Goal: Task Accomplishment & Management: Use online tool/utility

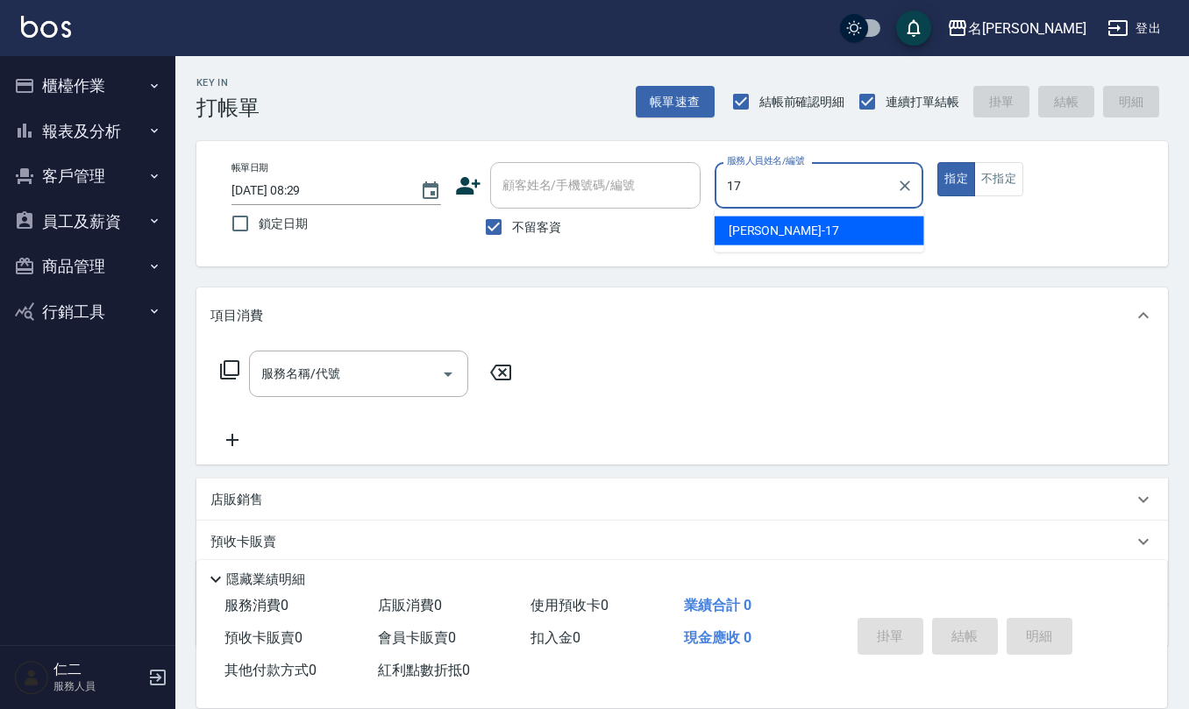
type input "[PERSON_NAME]-17"
type button "true"
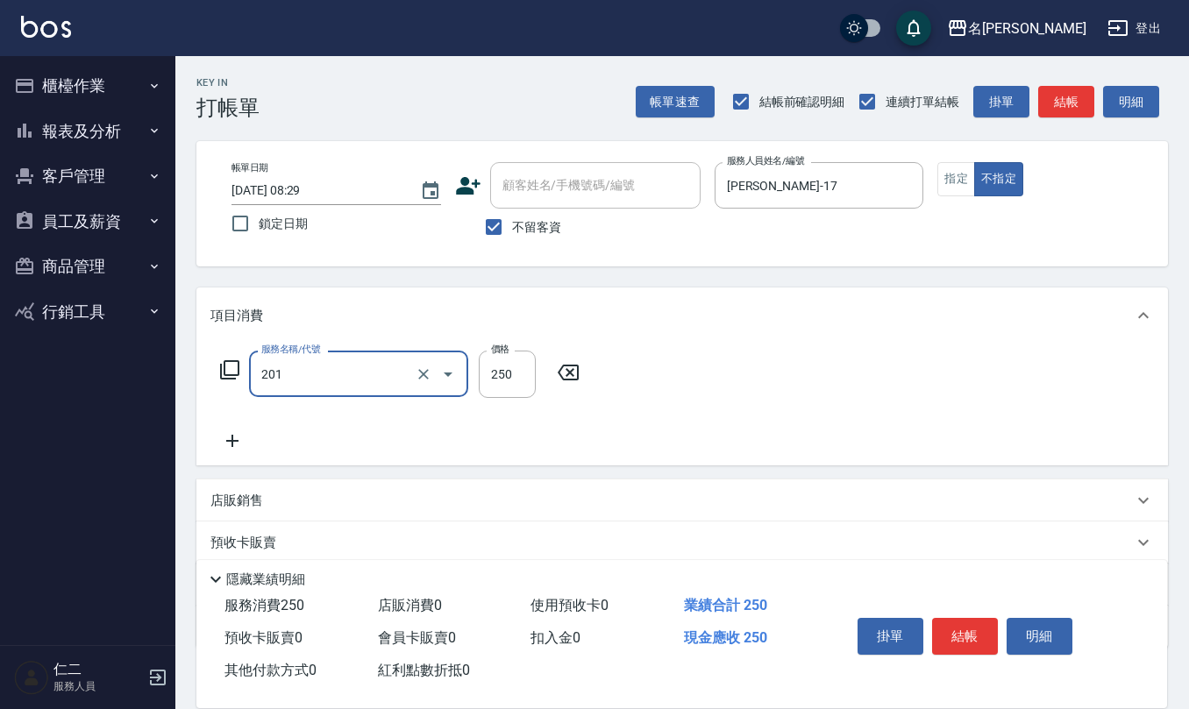
type input "洗髮(201)"
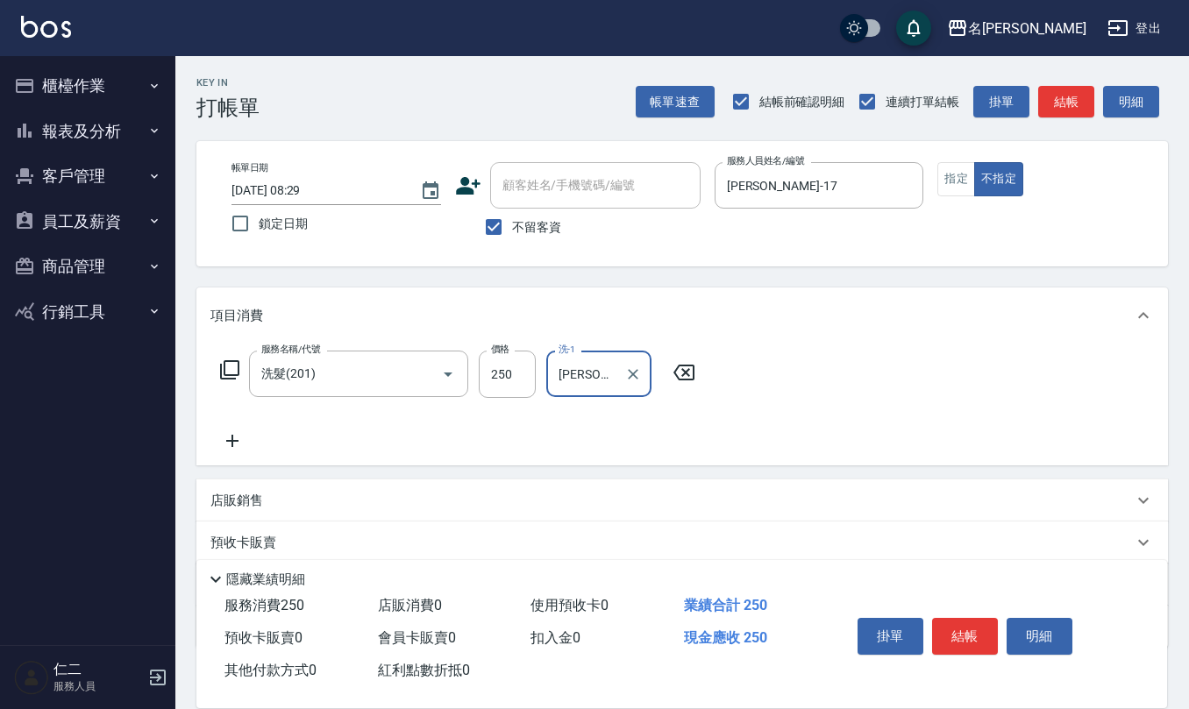
type input "[PERSON_NAME]-23"
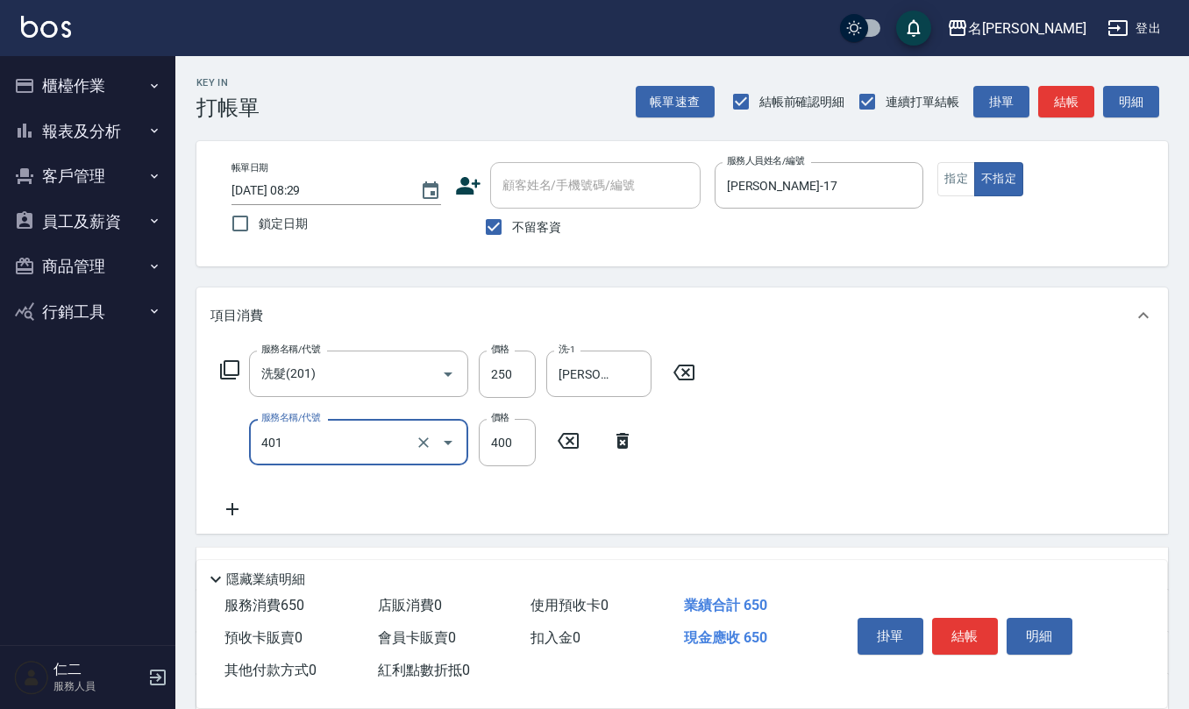
type input "剪髮(401)"
type input "200"
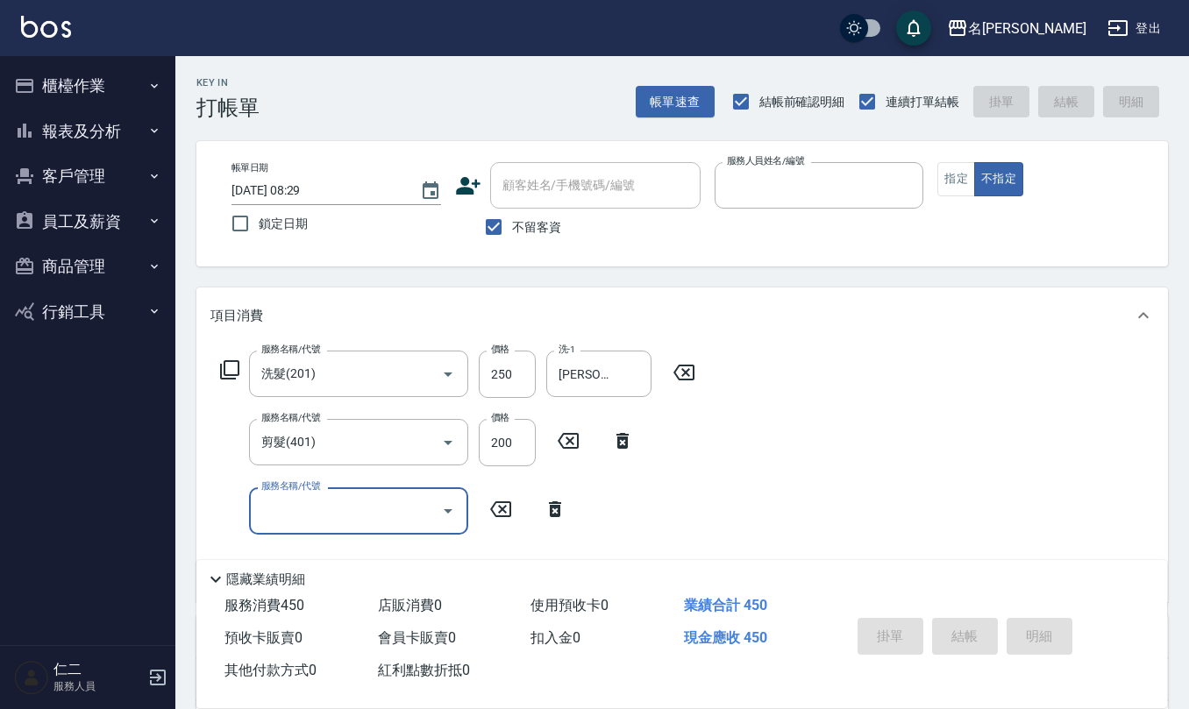
type input "[DATE] 13:44"
type input "8"
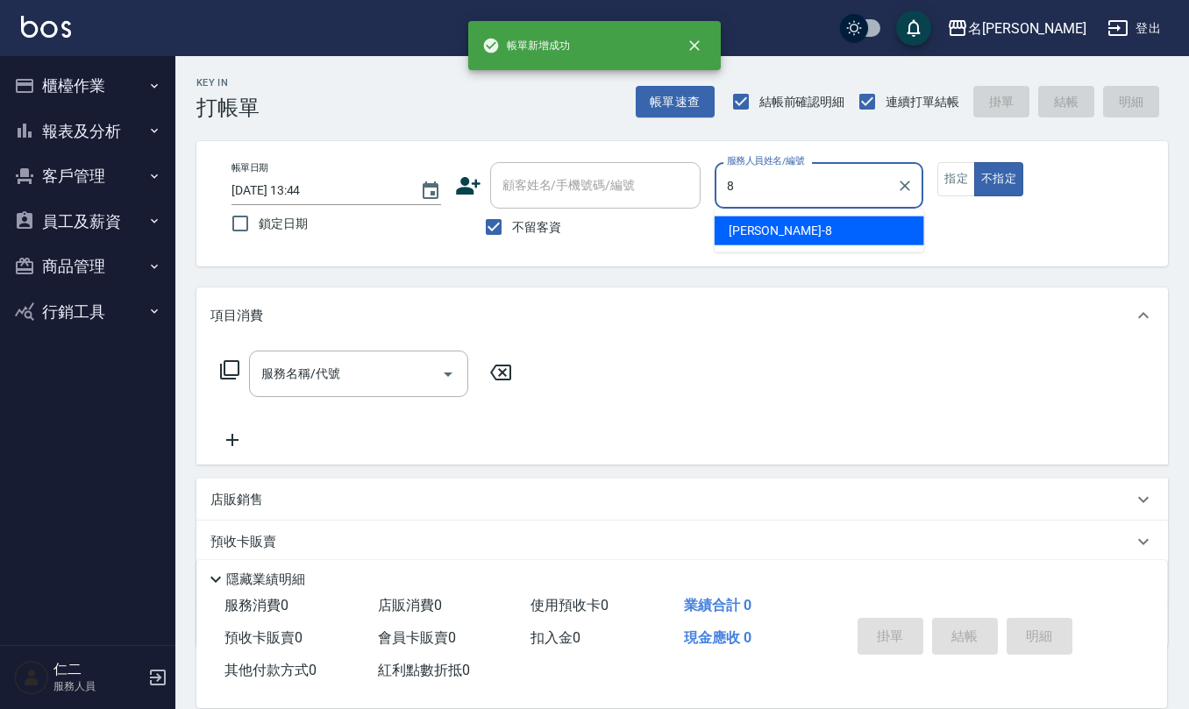
type input "[PERSON_NAME]-8"
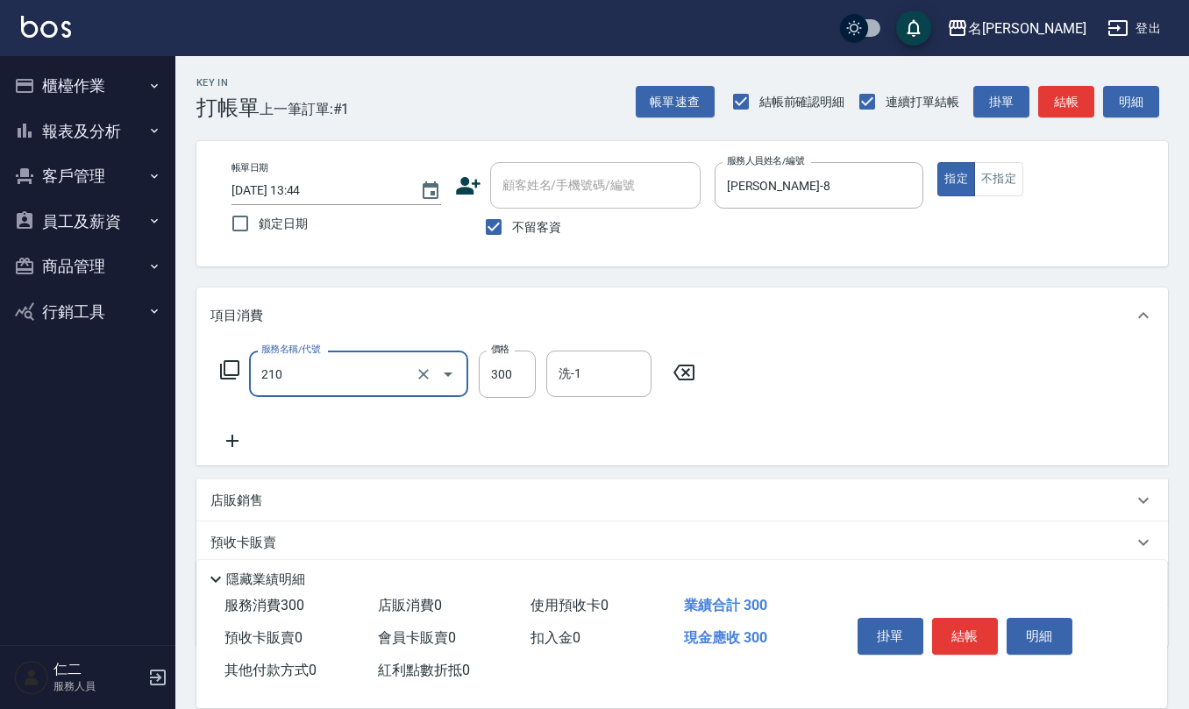
type input "[PERSON_NAME]洗髮精(210)"
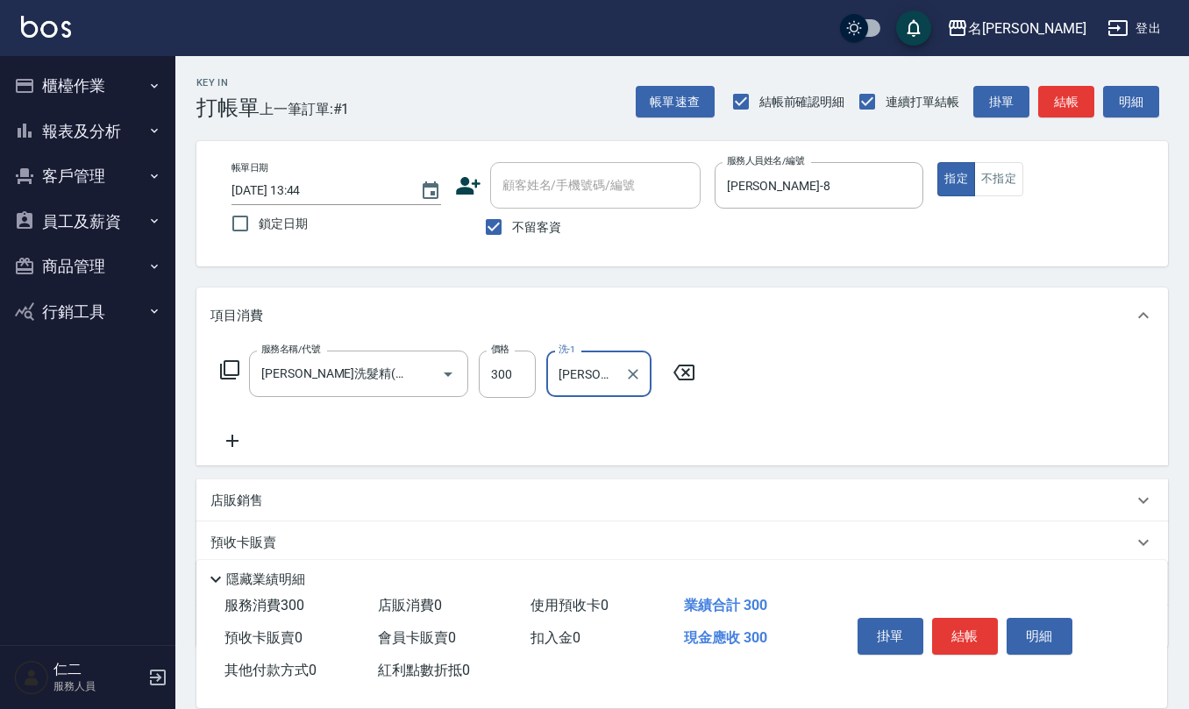
type input "[PERSON_NAME]5"
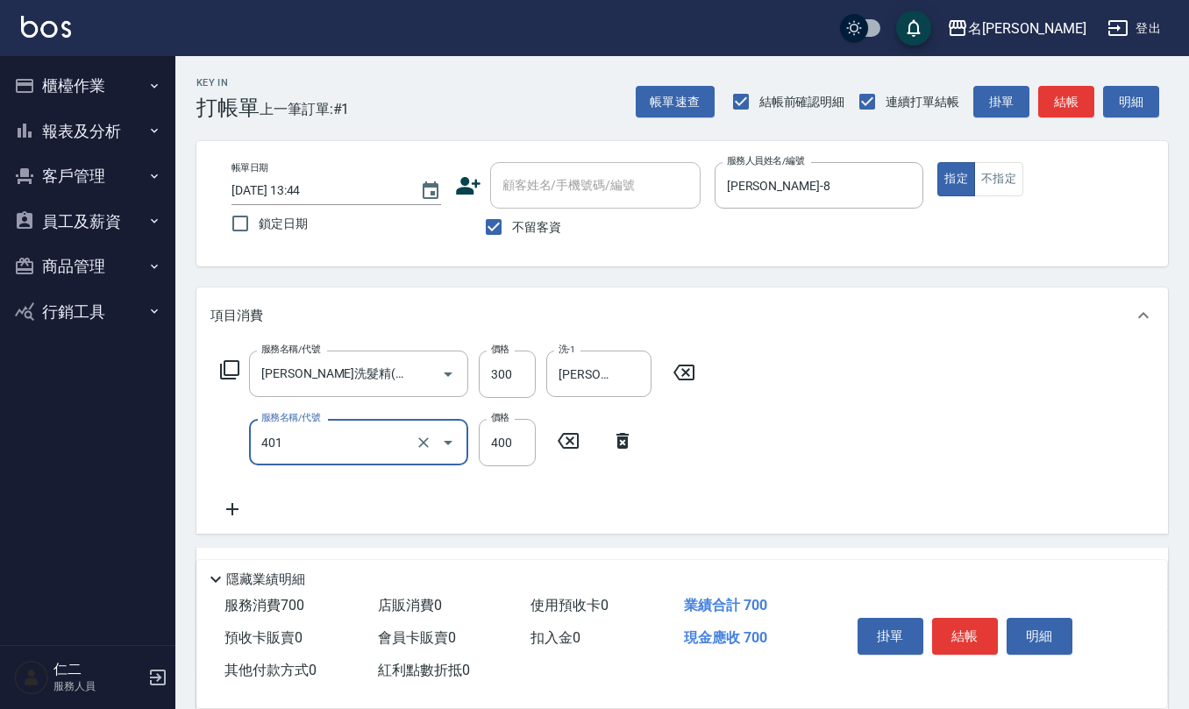
type input "剪髮(401)"
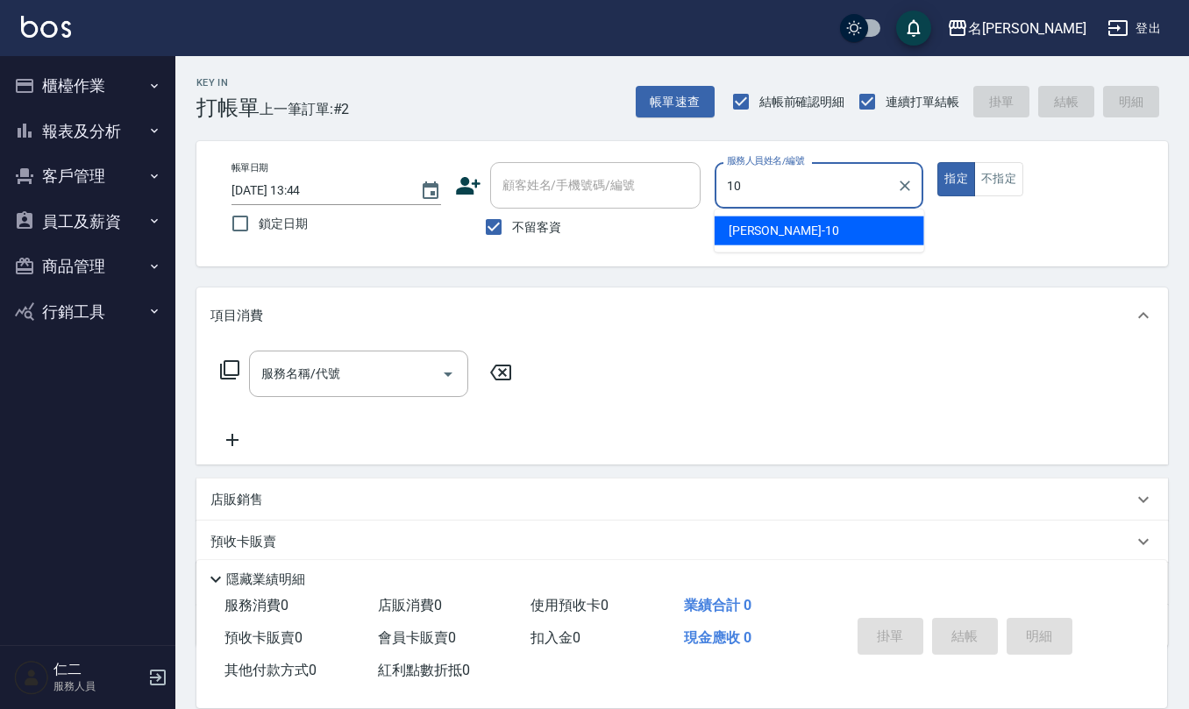
type input "[PERSON_NAME]-10"
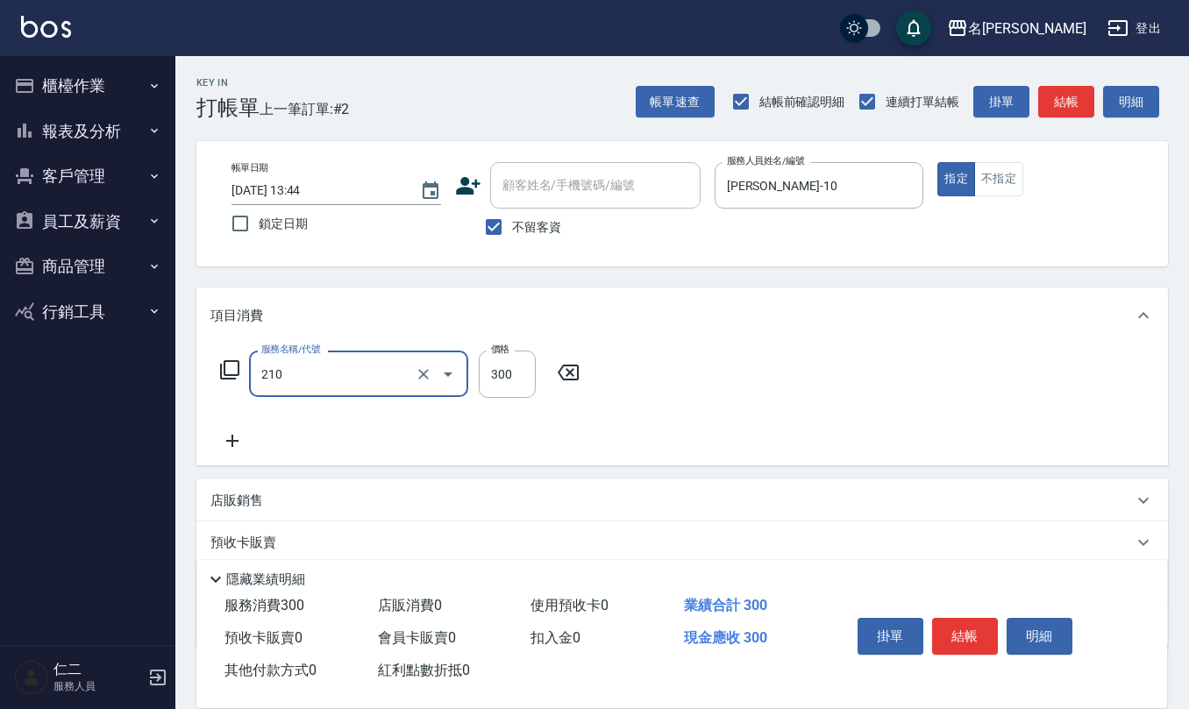
type input "[PERSON_NAME]洗髮精(210)"
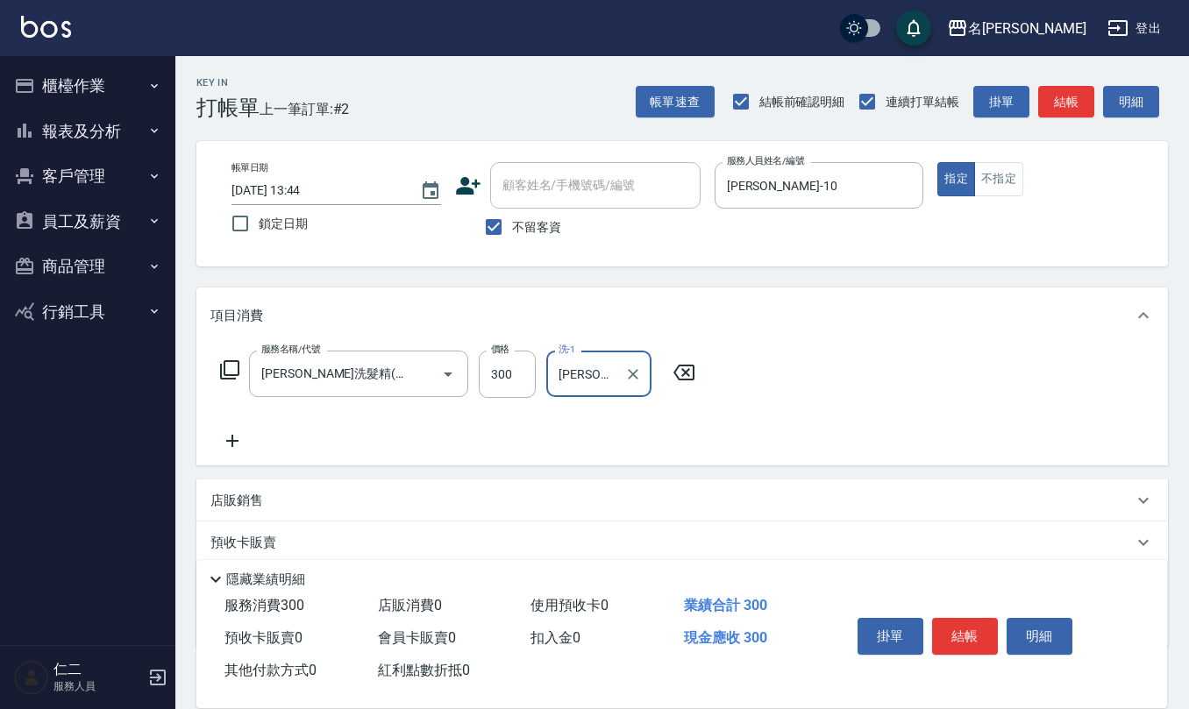
type input "[PERSON_NAME]-33"
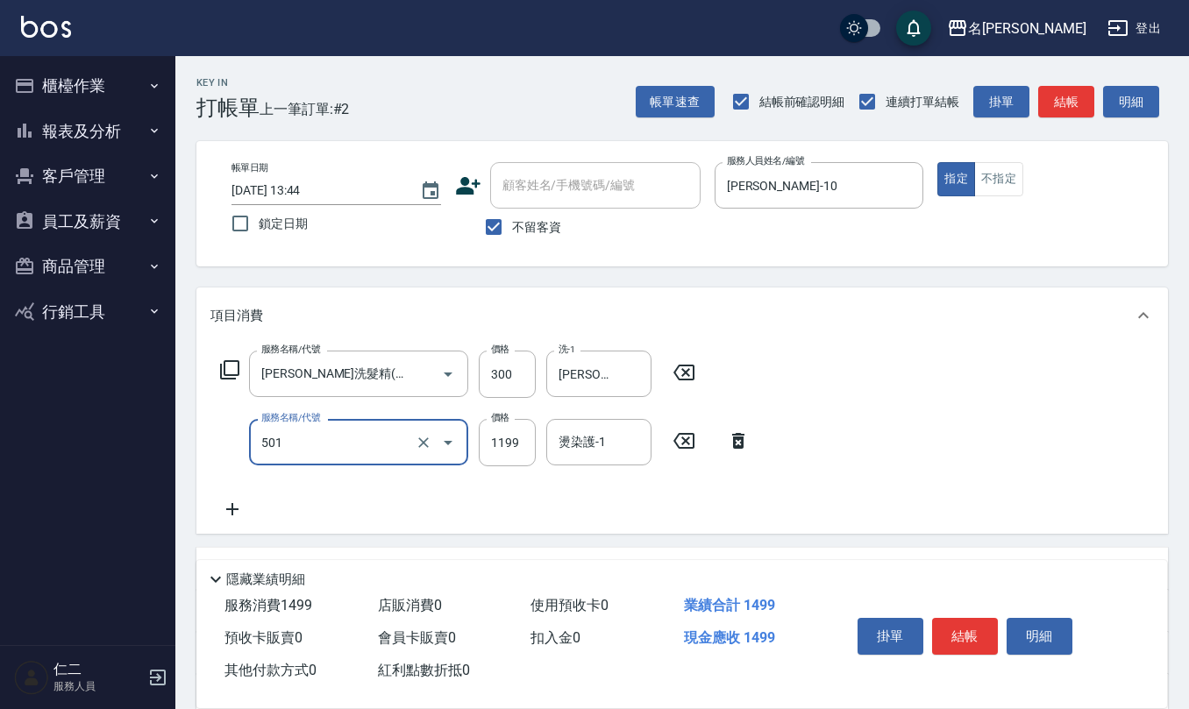
type input "染髮(501)"
type input "1200"
type input "[PERSON_NAME]-33"
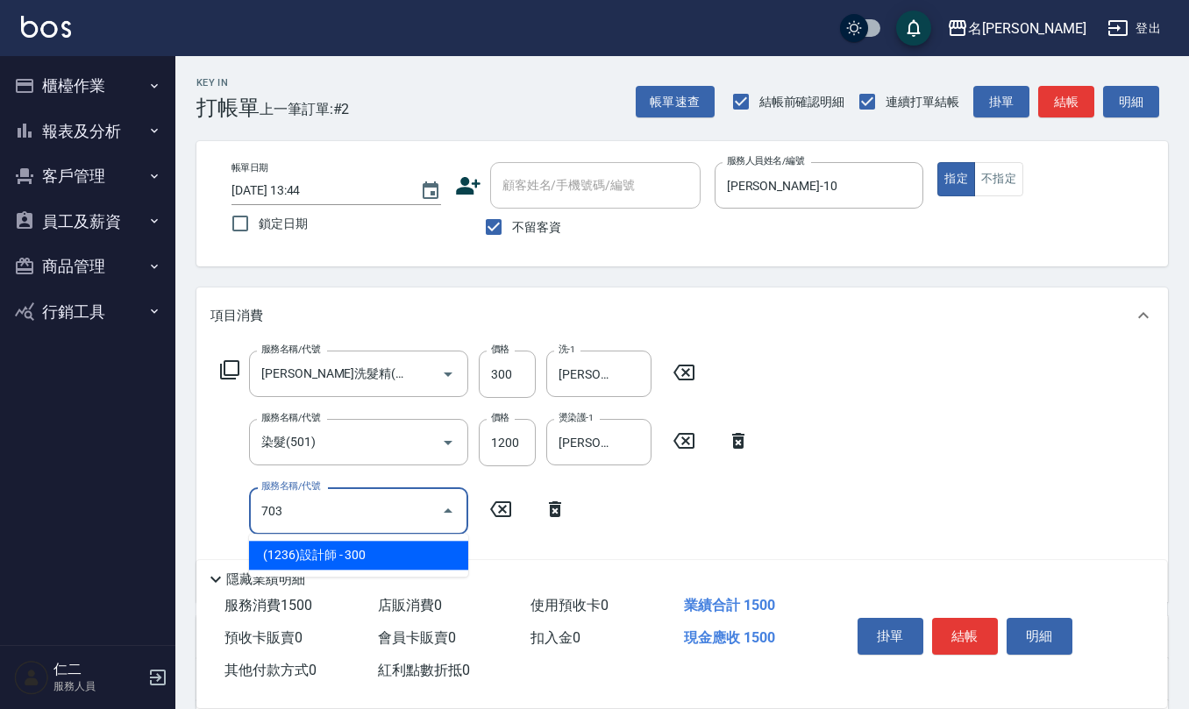
type input "(1236)設計師(703)"
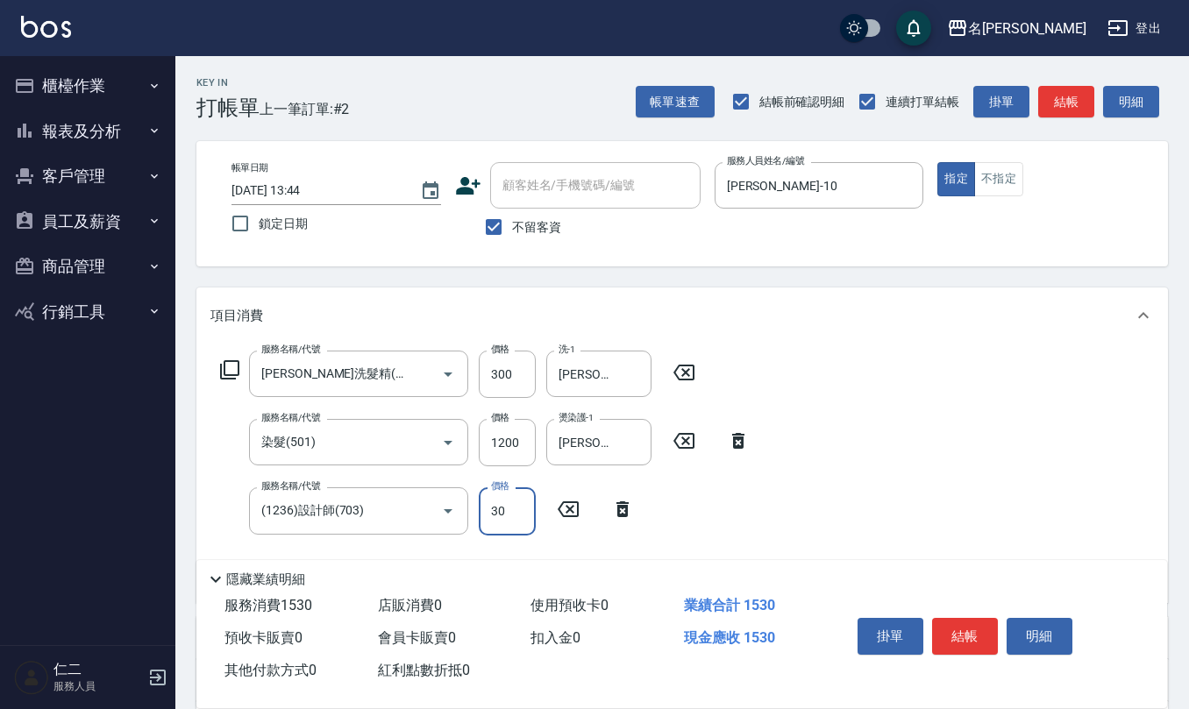
type input "300"
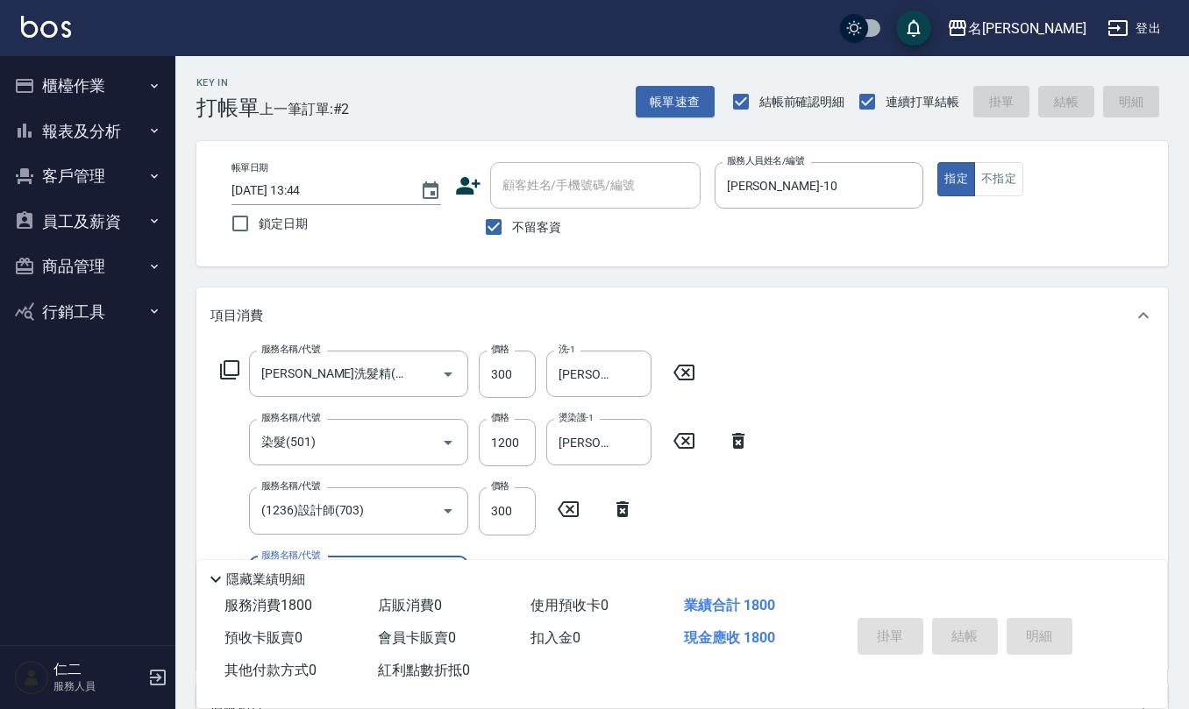
type input "[DATE] 13:45"
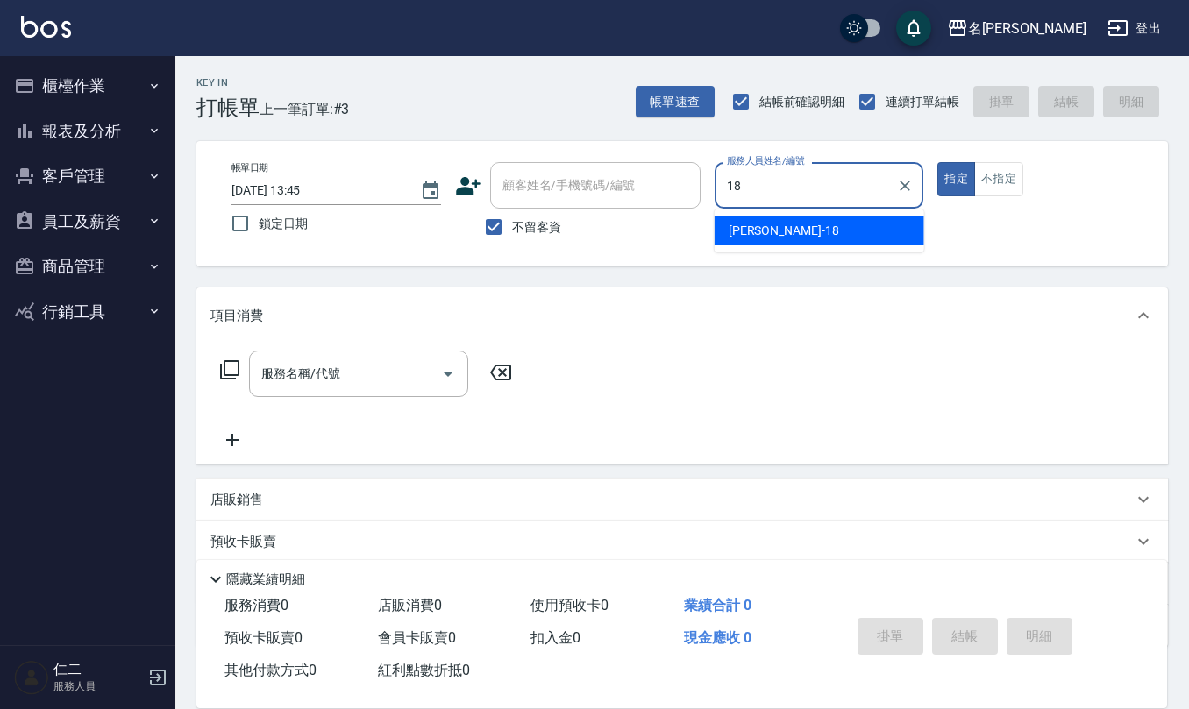
type input "[PERSON_NAME]-18"
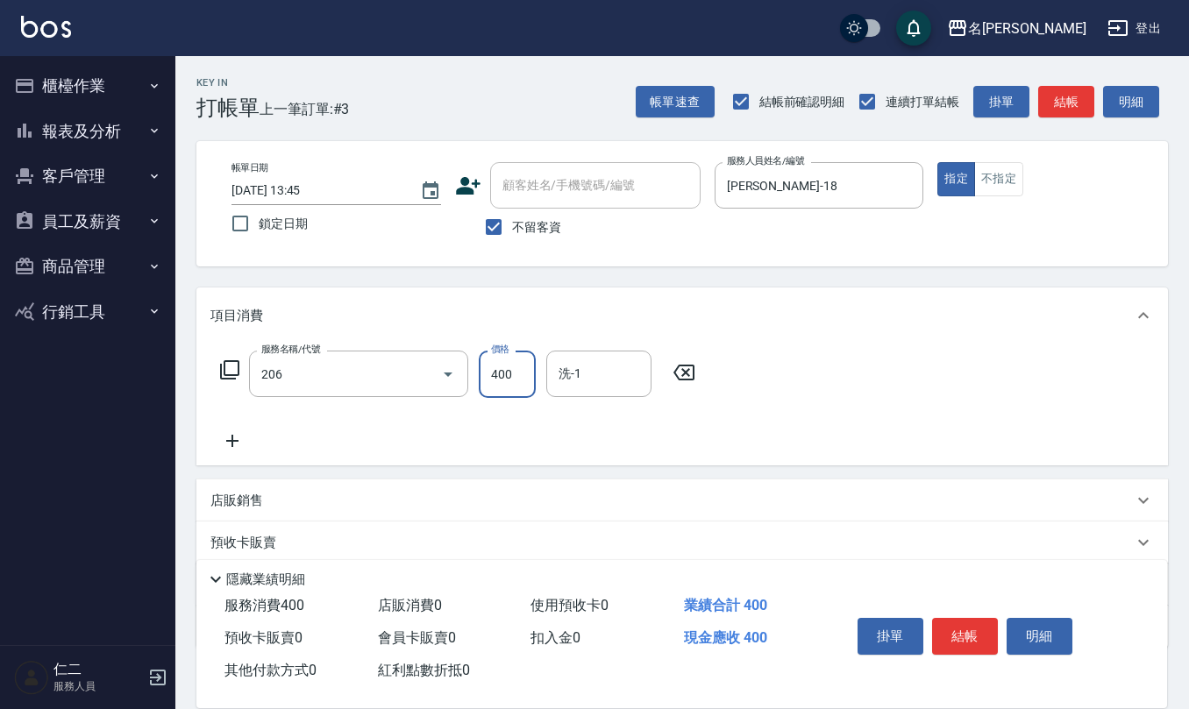
type input "健康洗(206)"
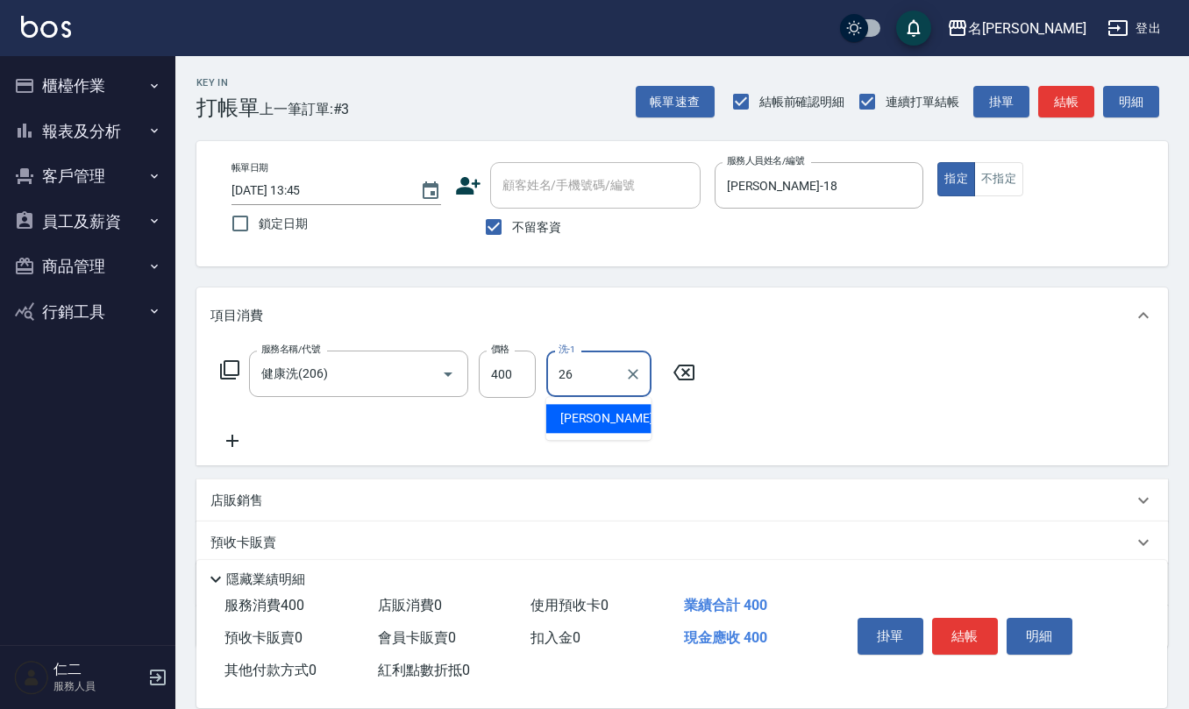
type input "[PERSON_NAME]-26"
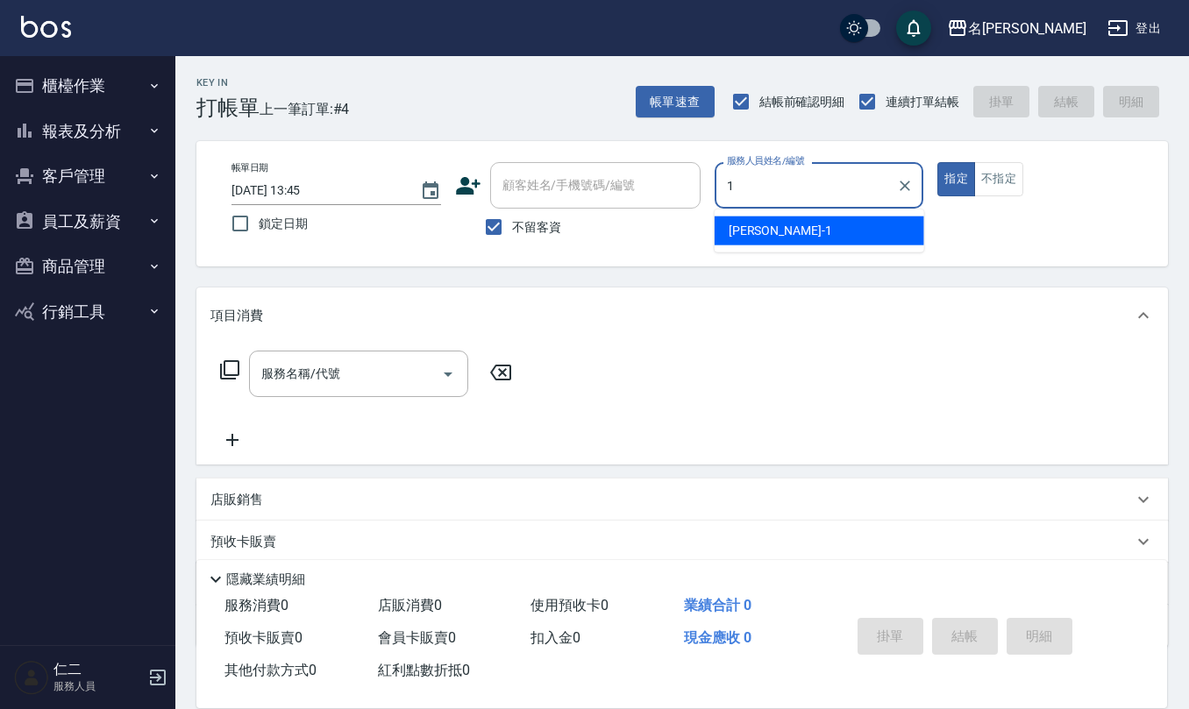
type input "[PERSON_NAME]1"
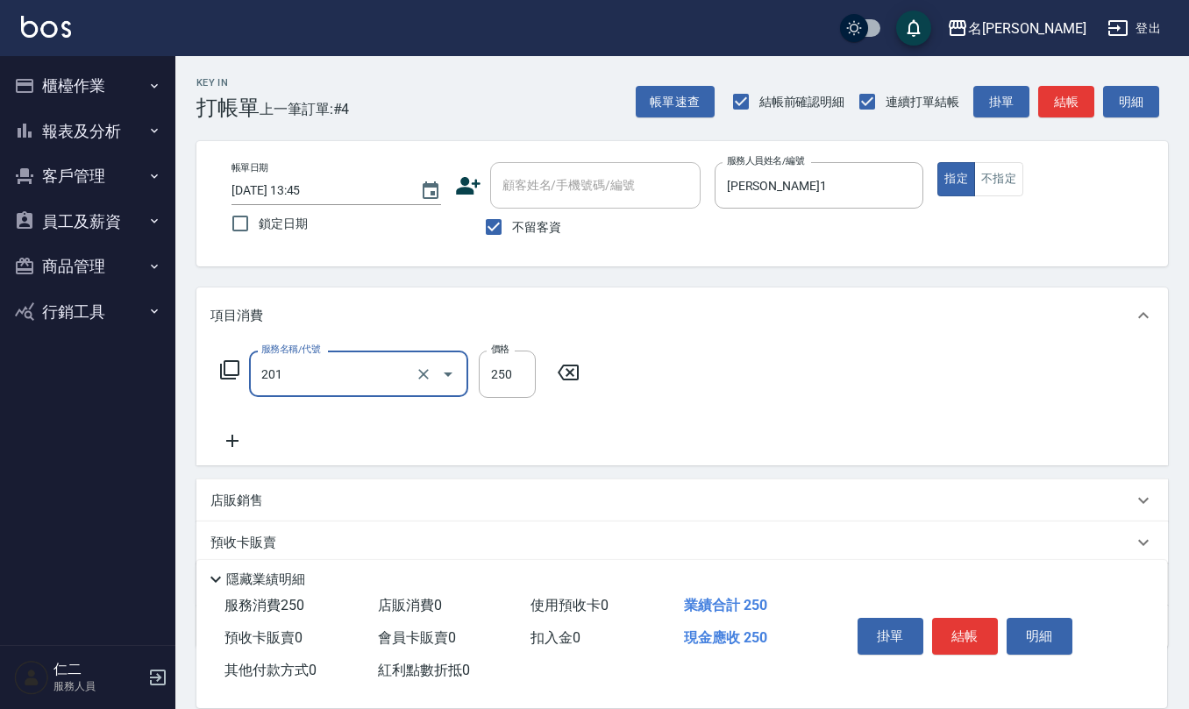
type input "洗髮(201)"
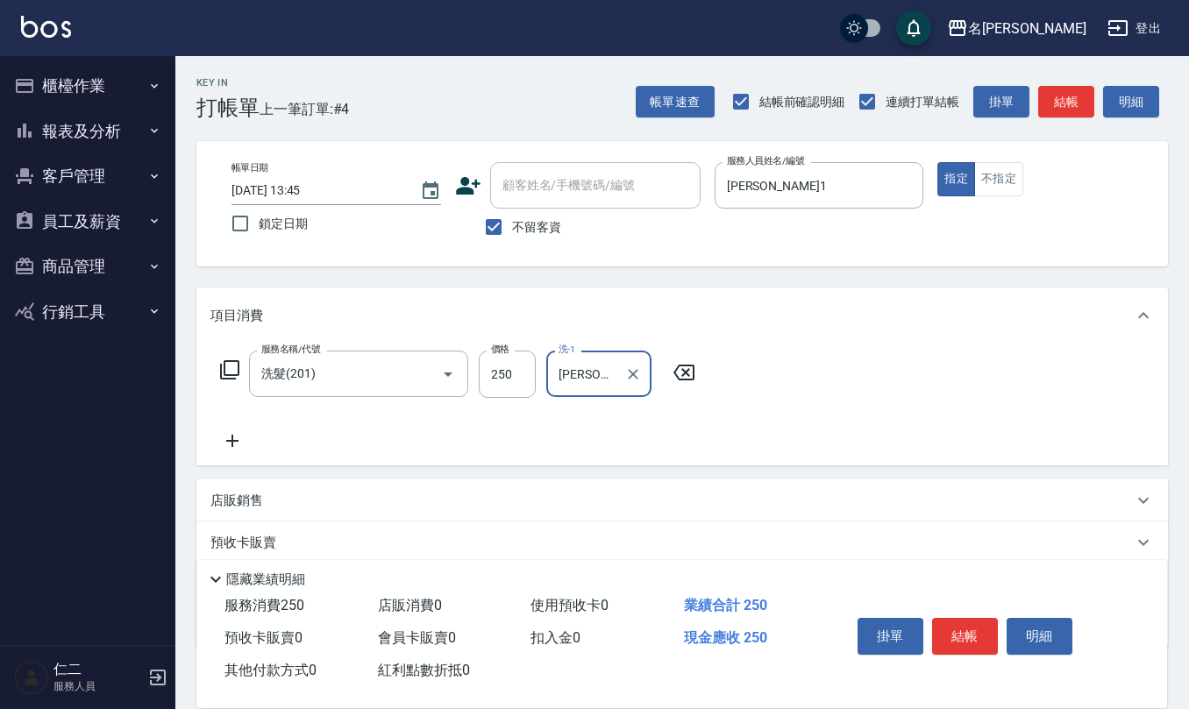
type input "[PERSON_NAME]5"
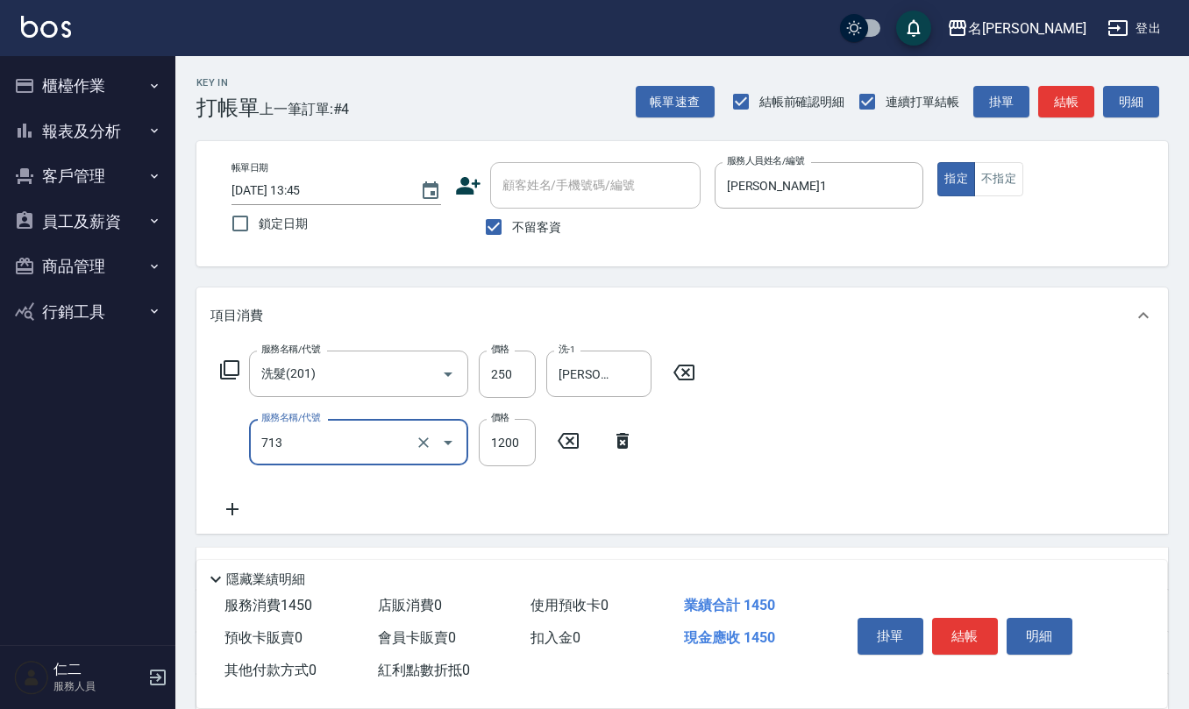
type input "水樣結構式1200(713)"
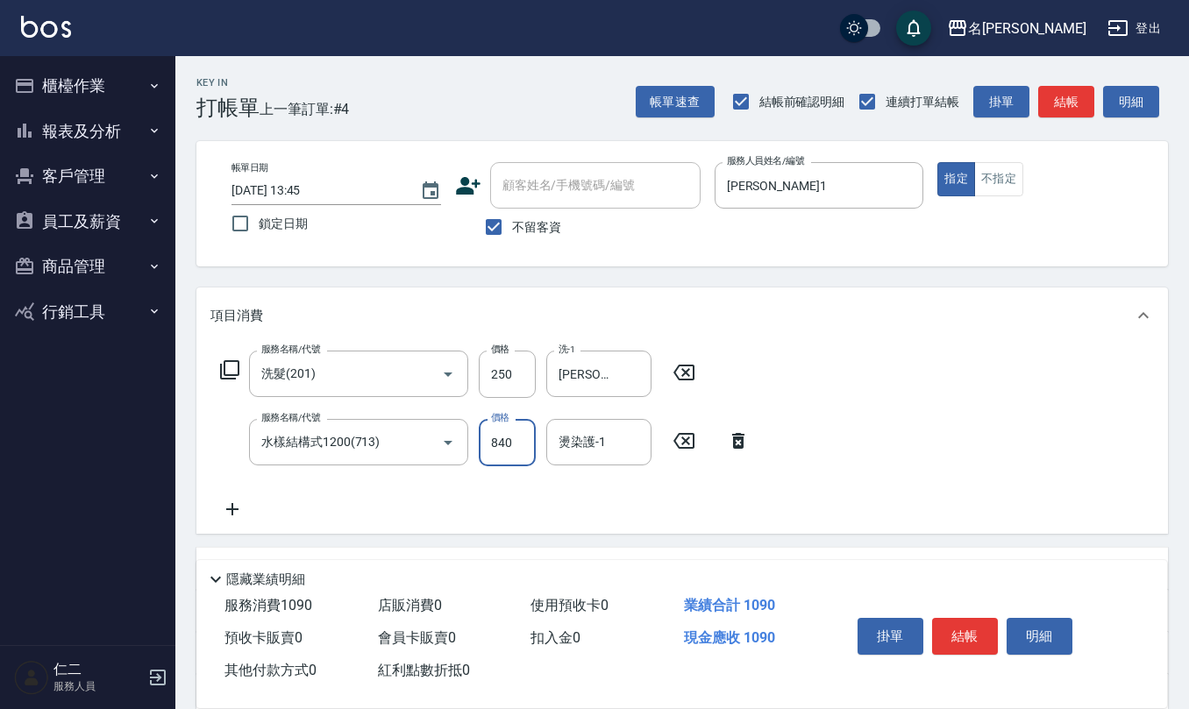
type input "840"
type input "[PERSON_NAME]5"
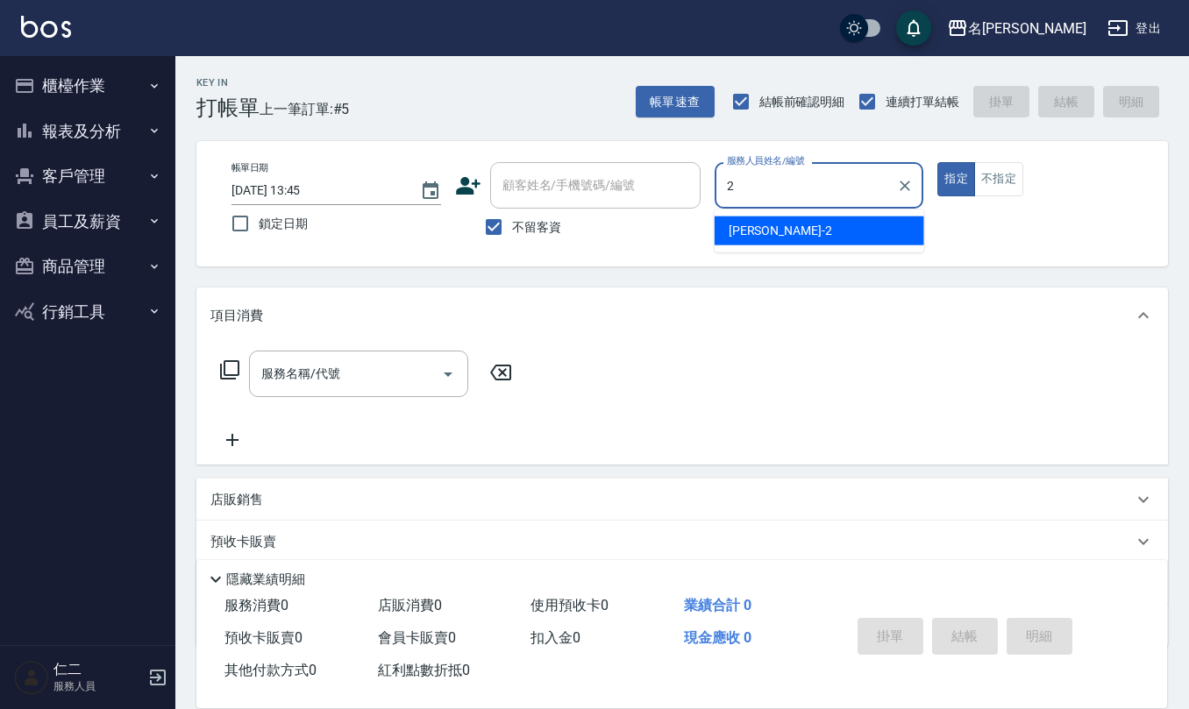
type input "[PERSON_NAME]-2"
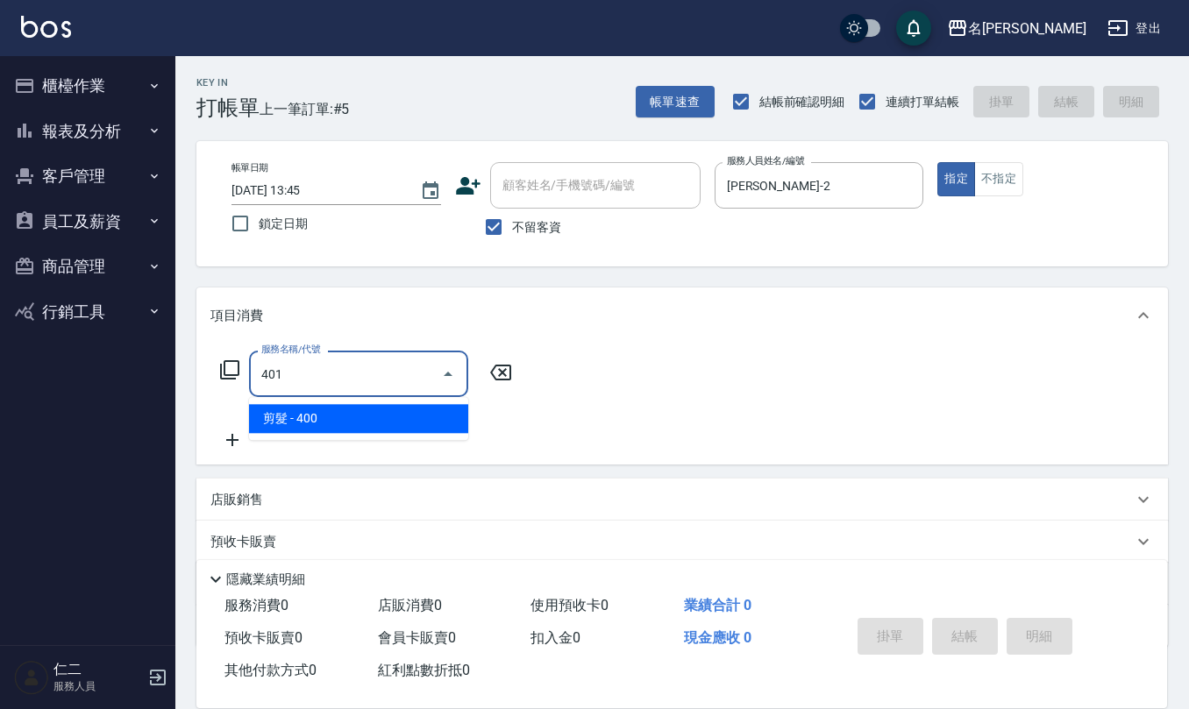
type input "剪髮(401)"
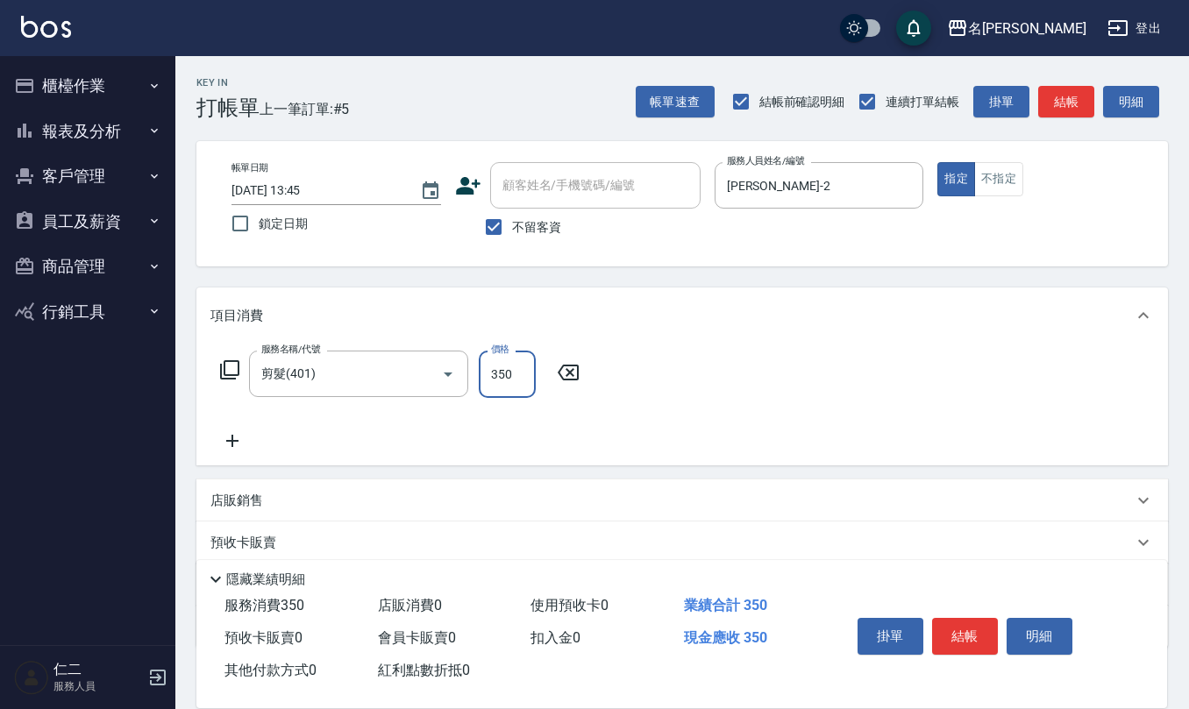
type input "350"
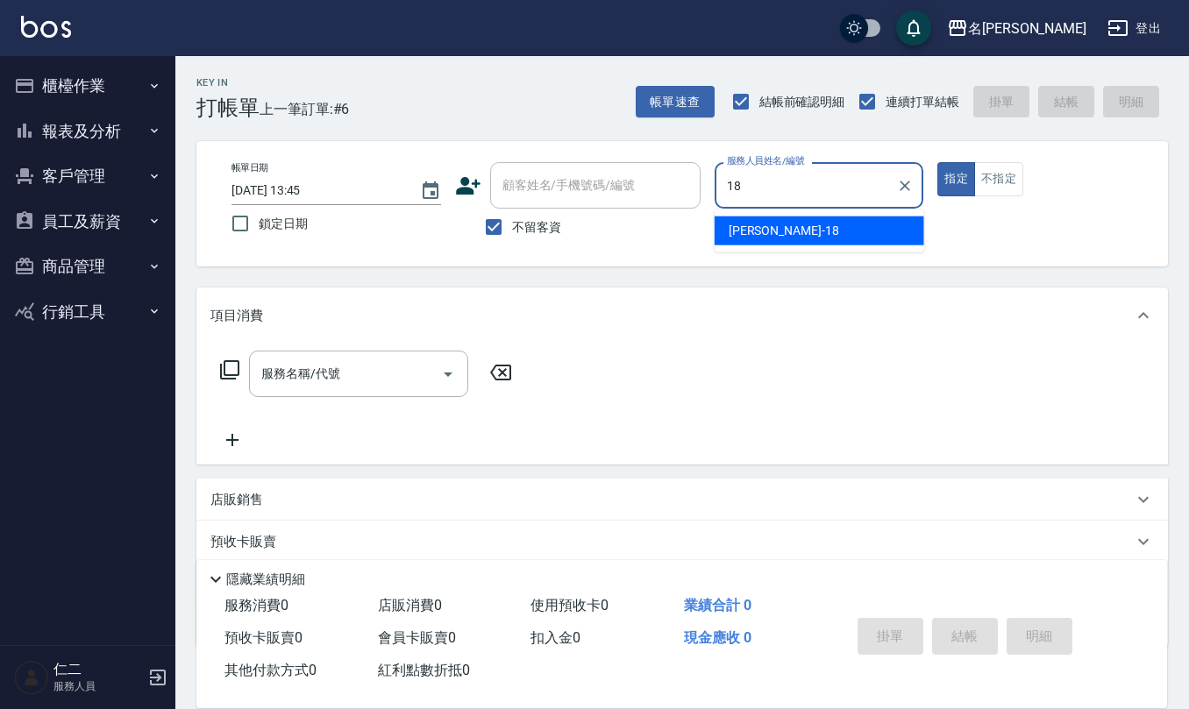
type input "[PERSON_NAME]-18"
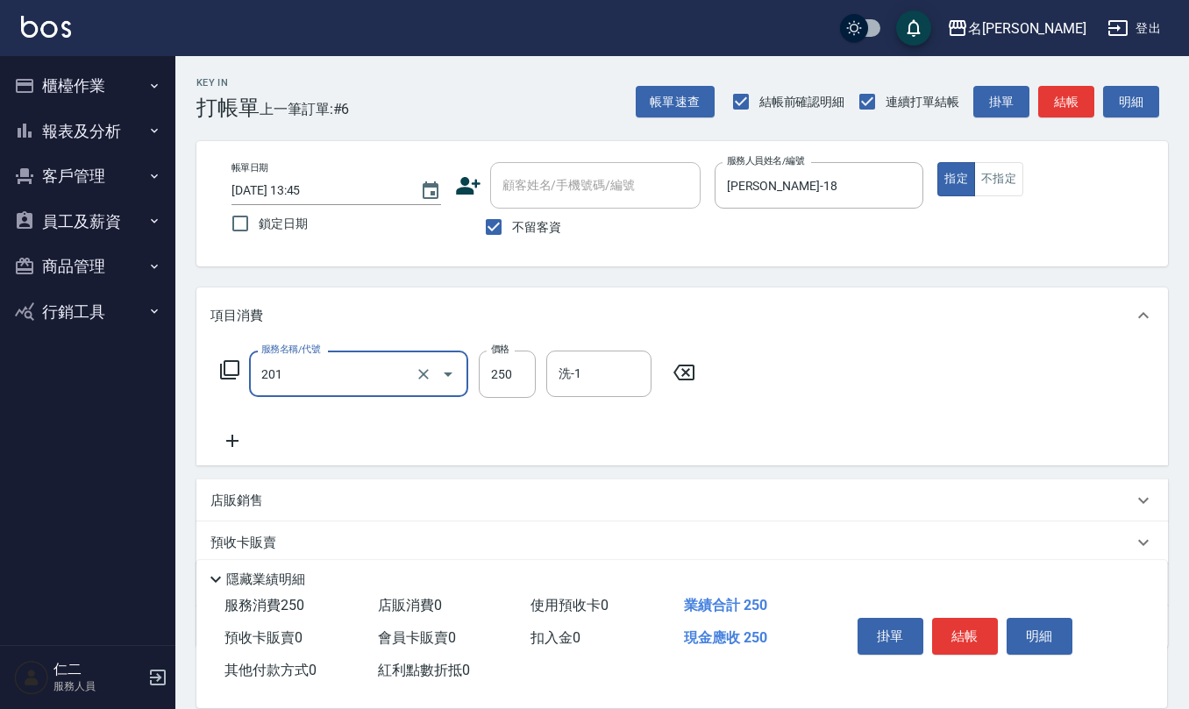
type input "洗髮(201)"
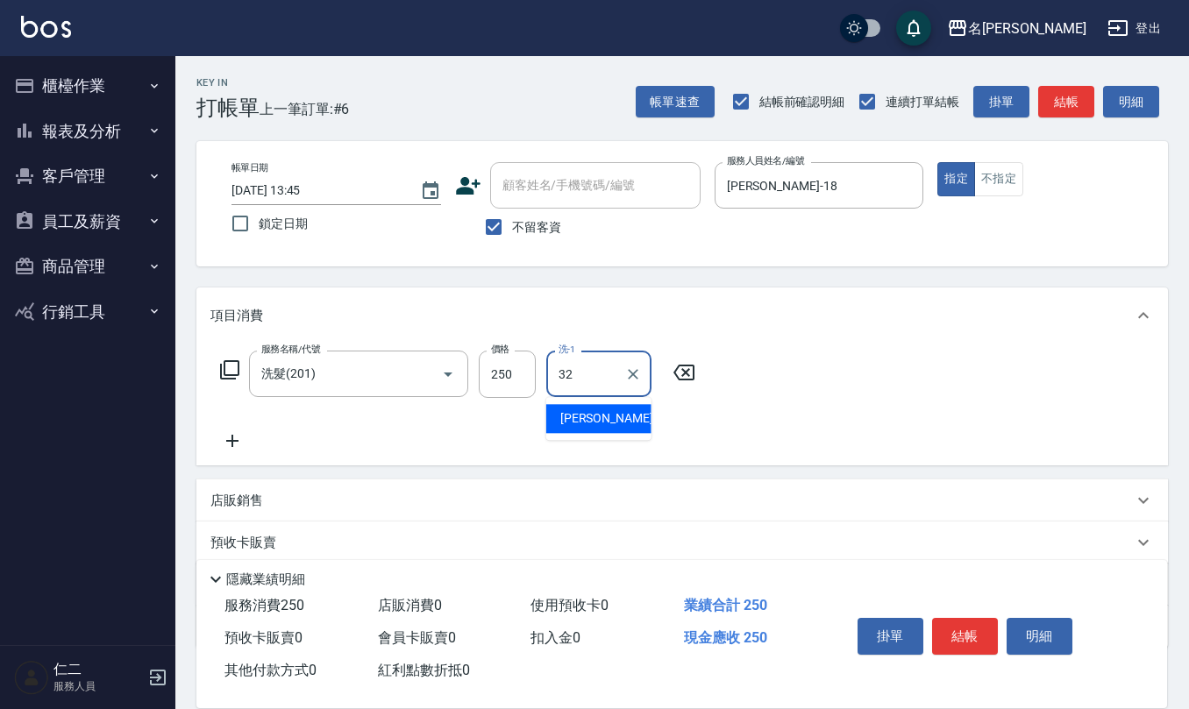
type input "[PERSON_NAME]-32"
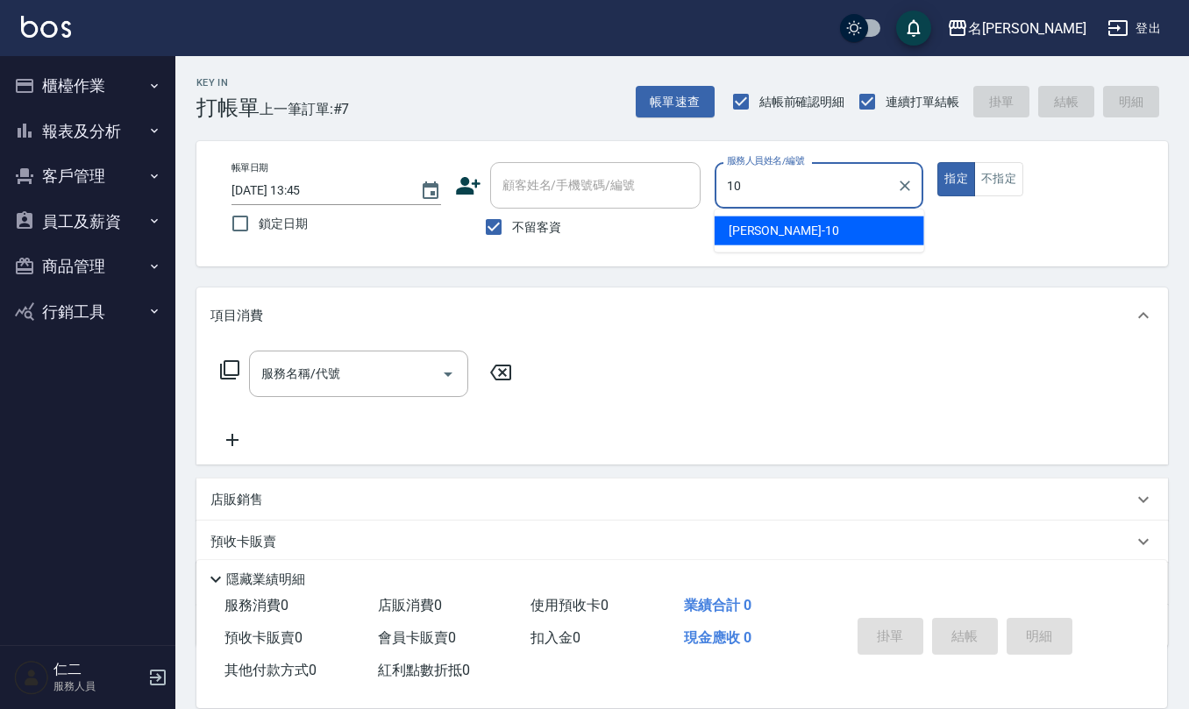
type input "[PERSON_NAME]-10"
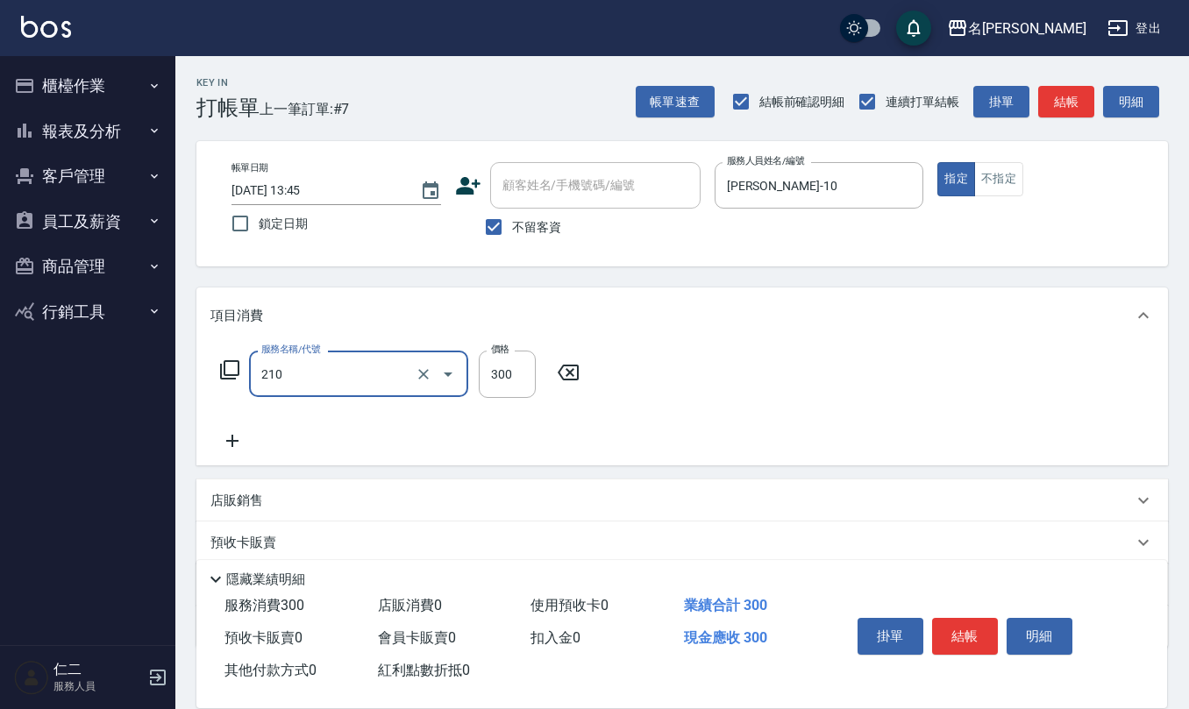
type input "[PERSON_NAME]洗髮精(210)"
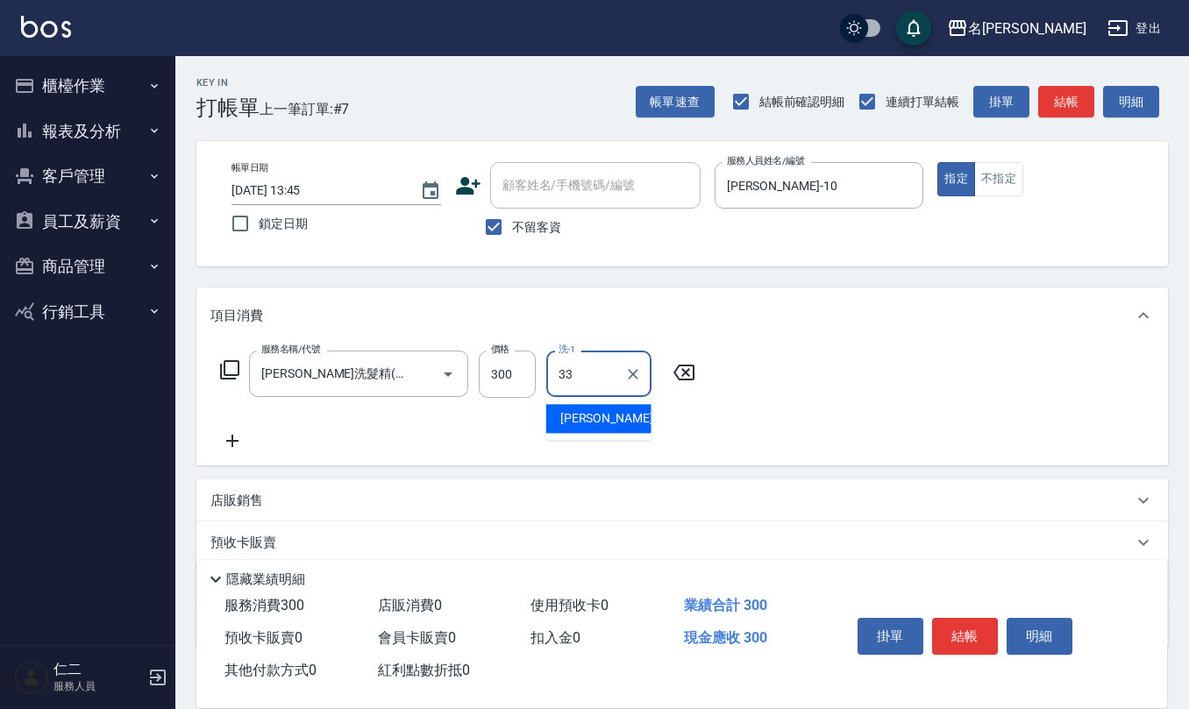
type input "[PERSON_NAME]-33"
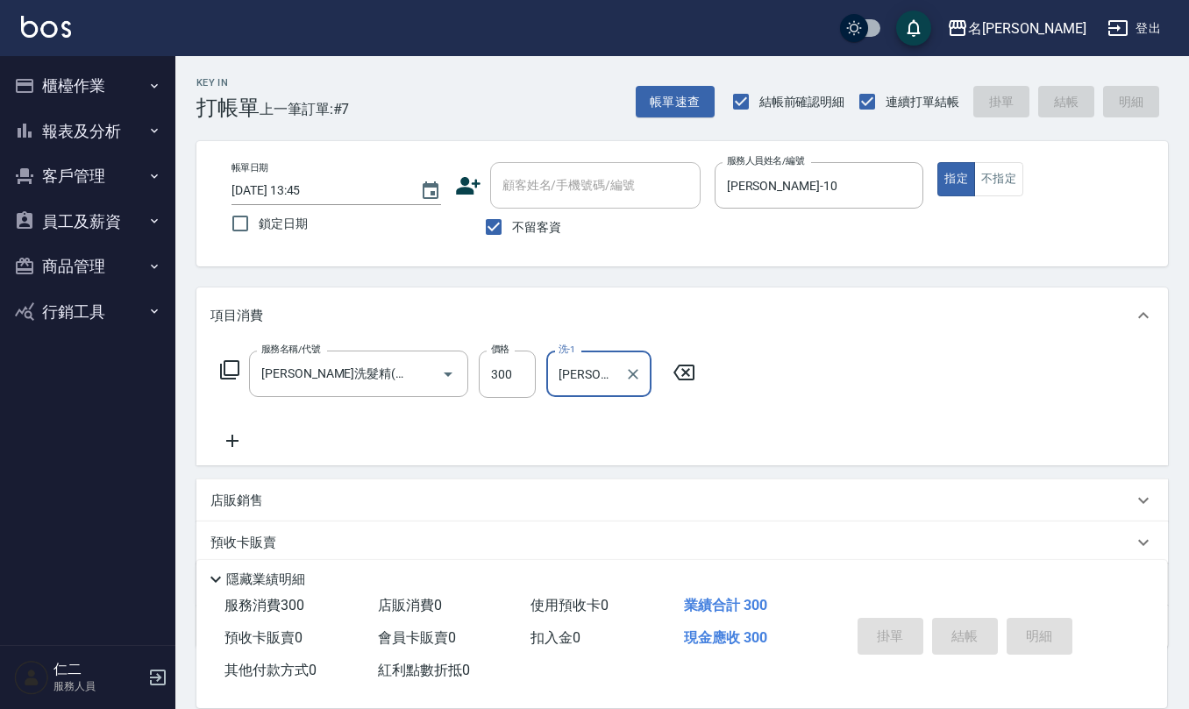
type input "[DATE] 13:46"
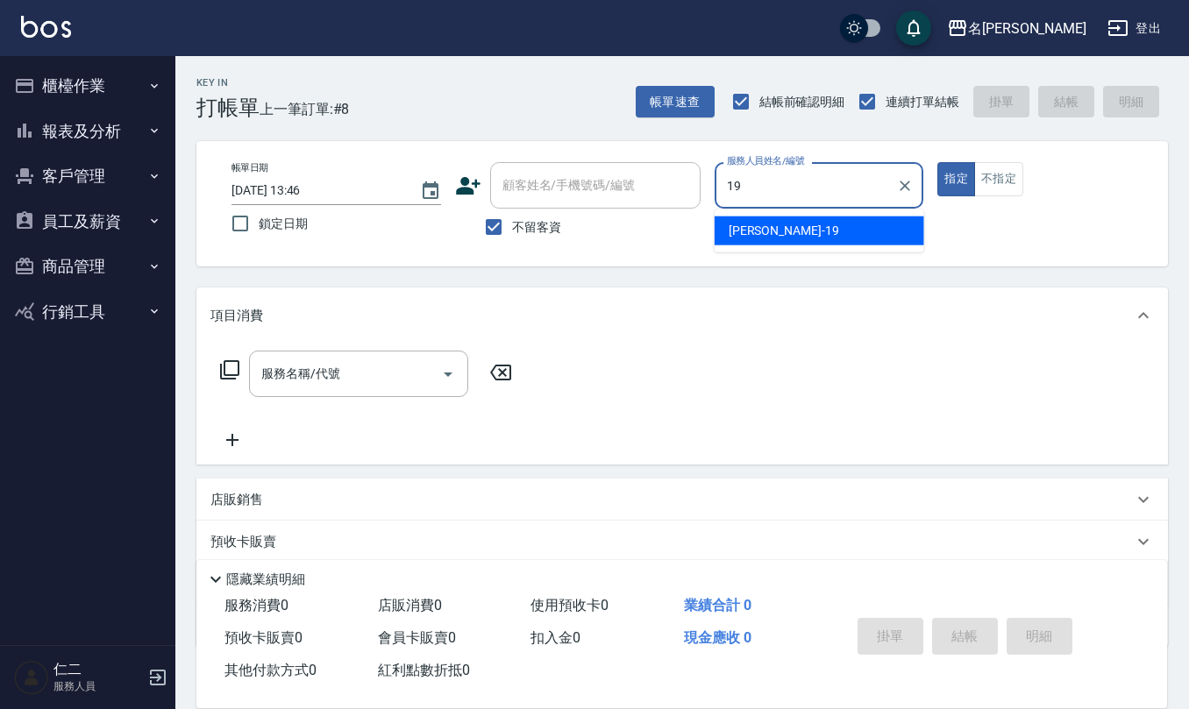
type input "[PERSON_NAME]-19"
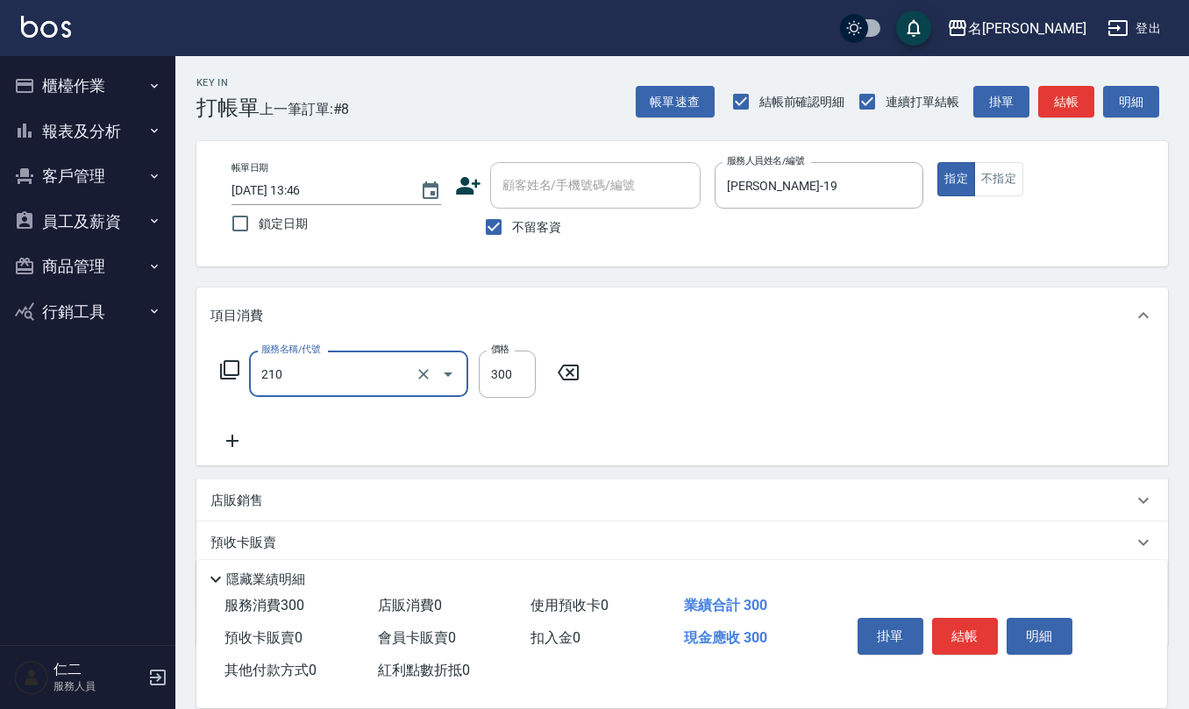
type input "[PERSON_NAME]洗髮精(210)"
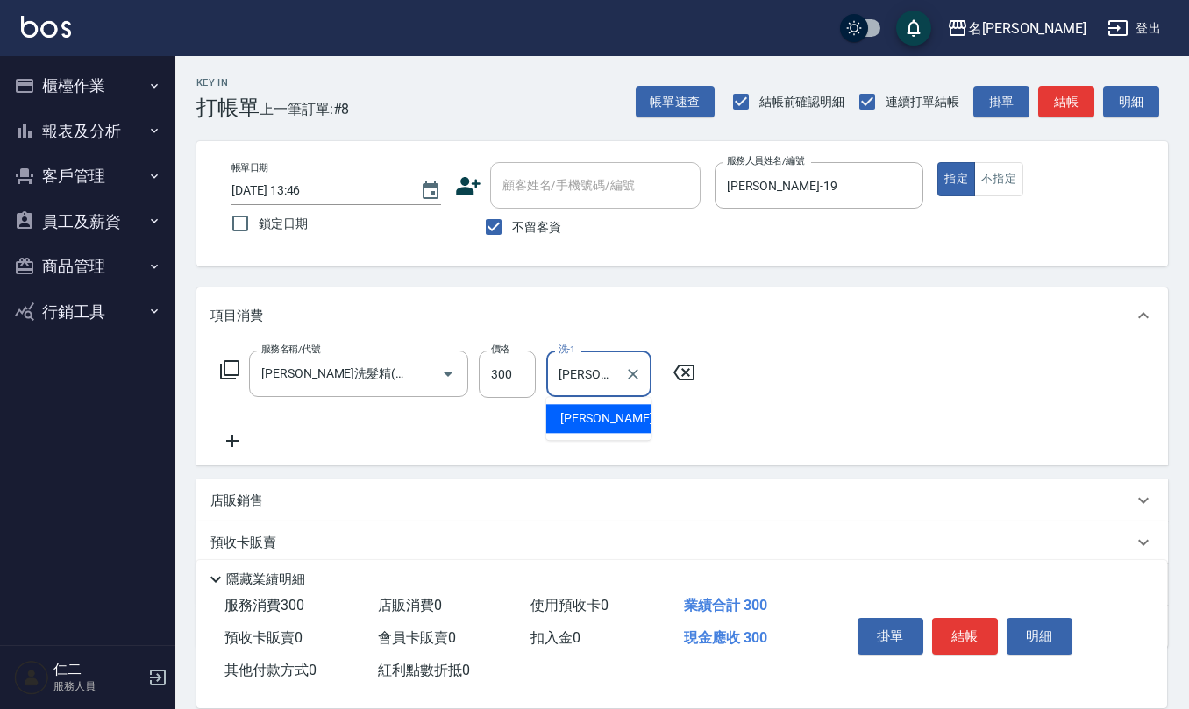
type input "[PERSON_NAME]-33"
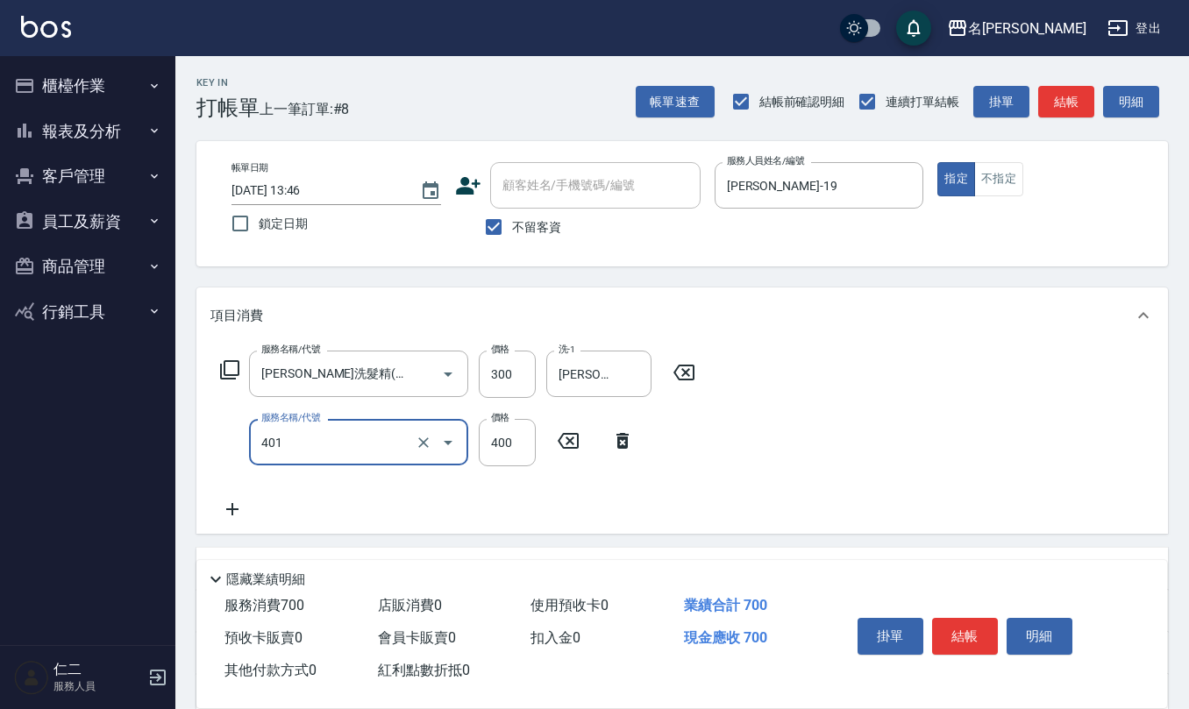
type input "剪髮(401)"
type input "500"
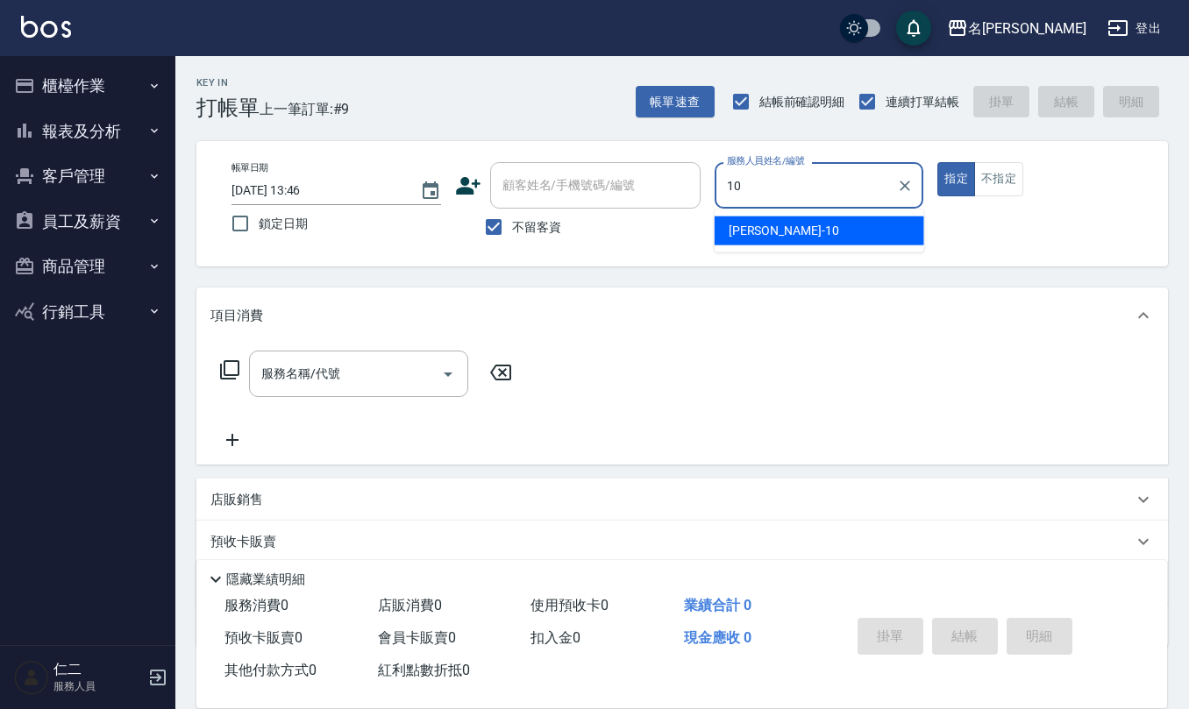
type input "[PERSON_NAME]-10"
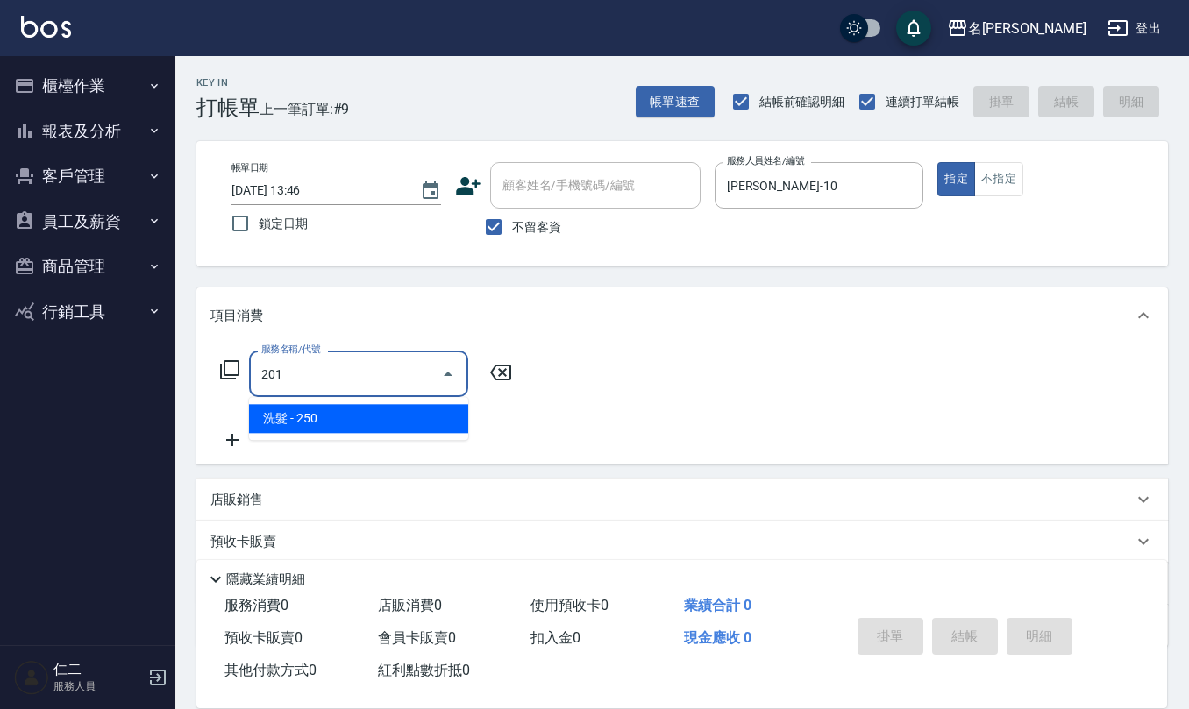
type input "洗髮(201)"
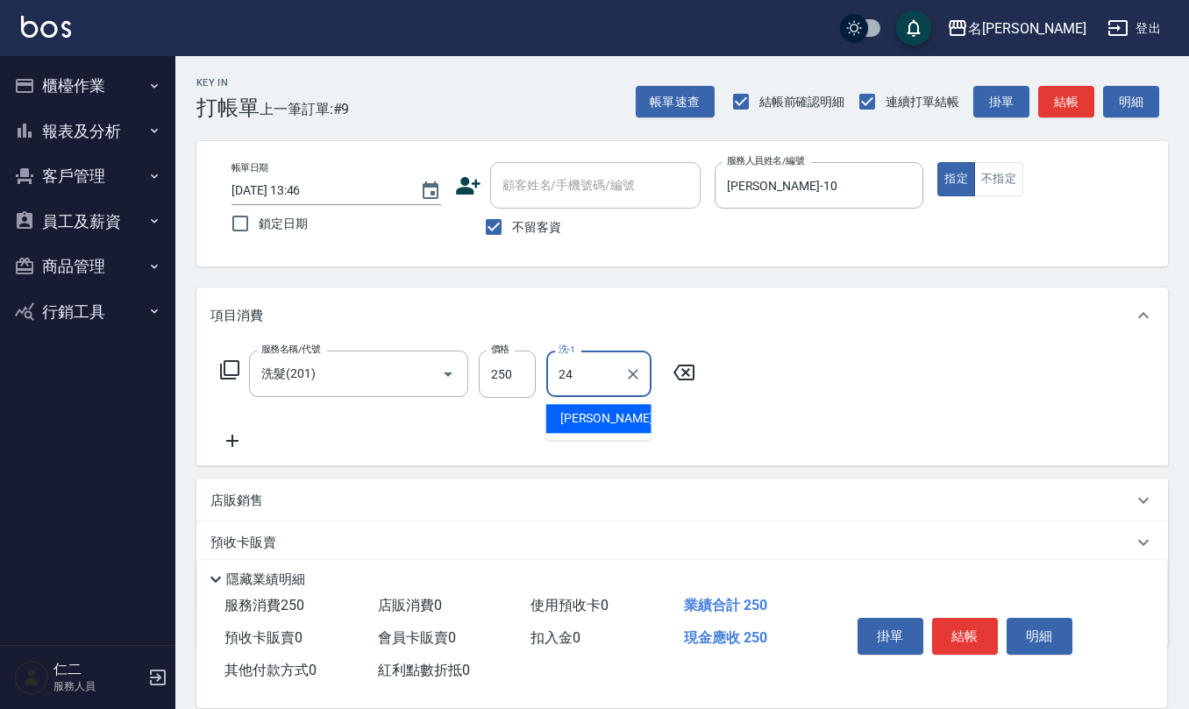
type input "[PERSON_NAME]-24"
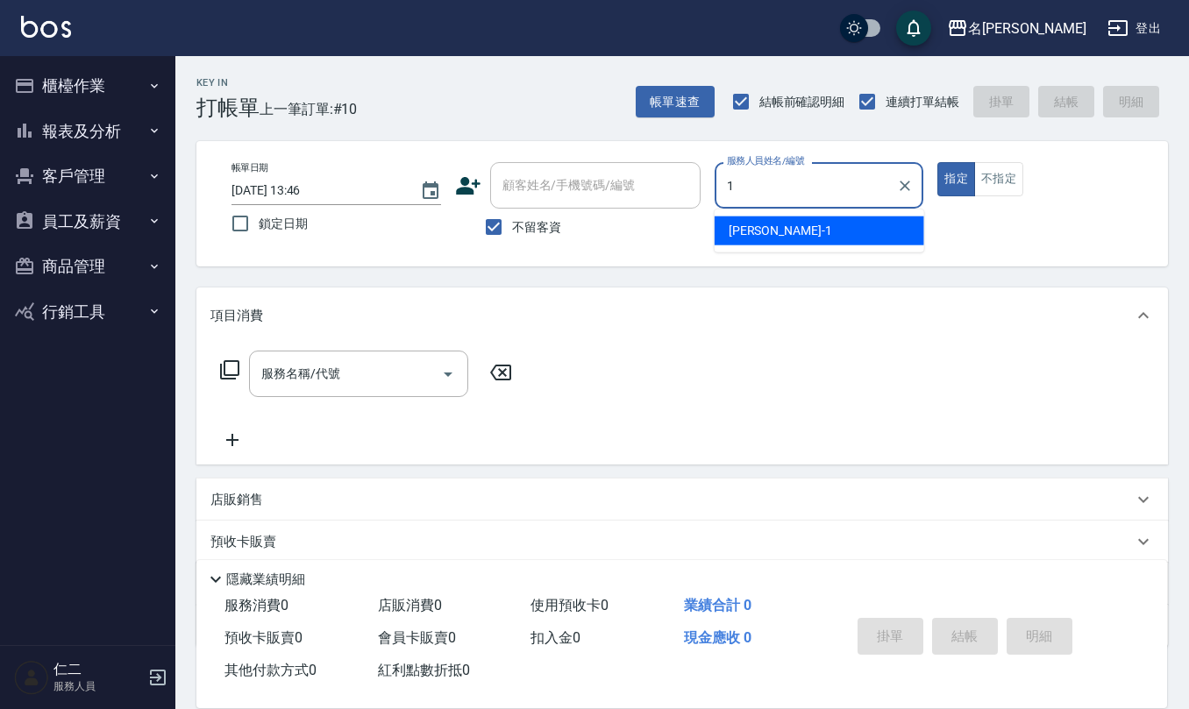
type input "[PERSON_NAME]1"
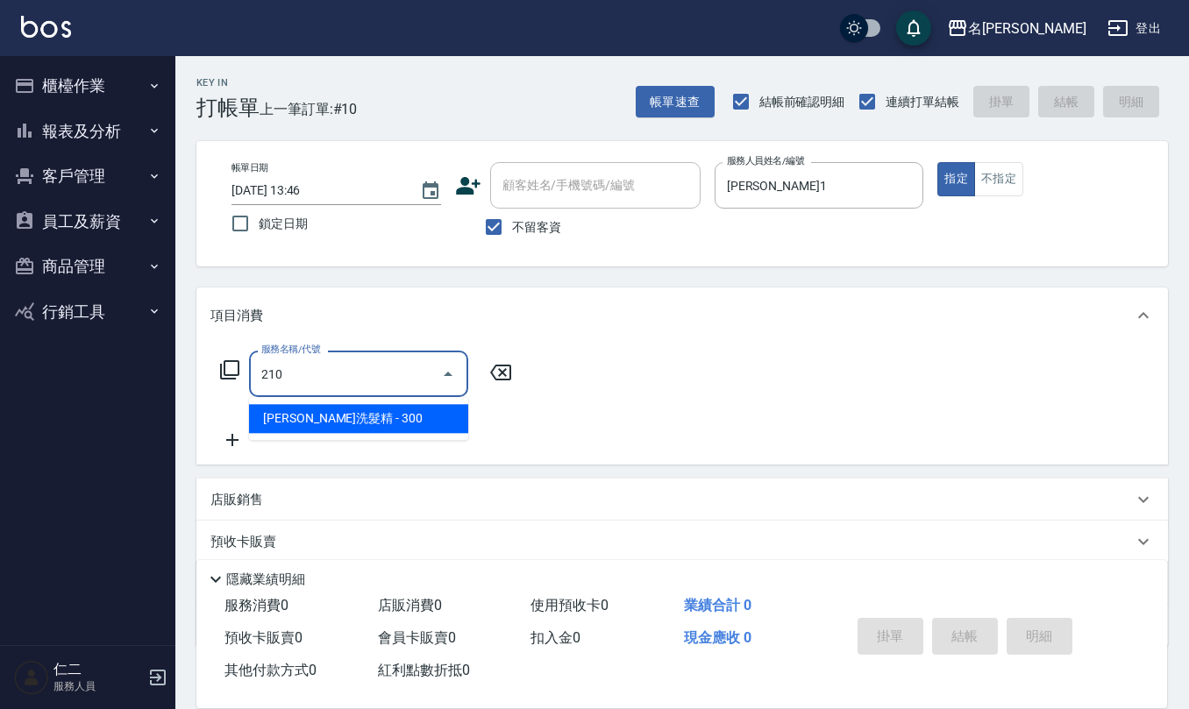
type input "[PERSON_NAME]洗髮精(210)"
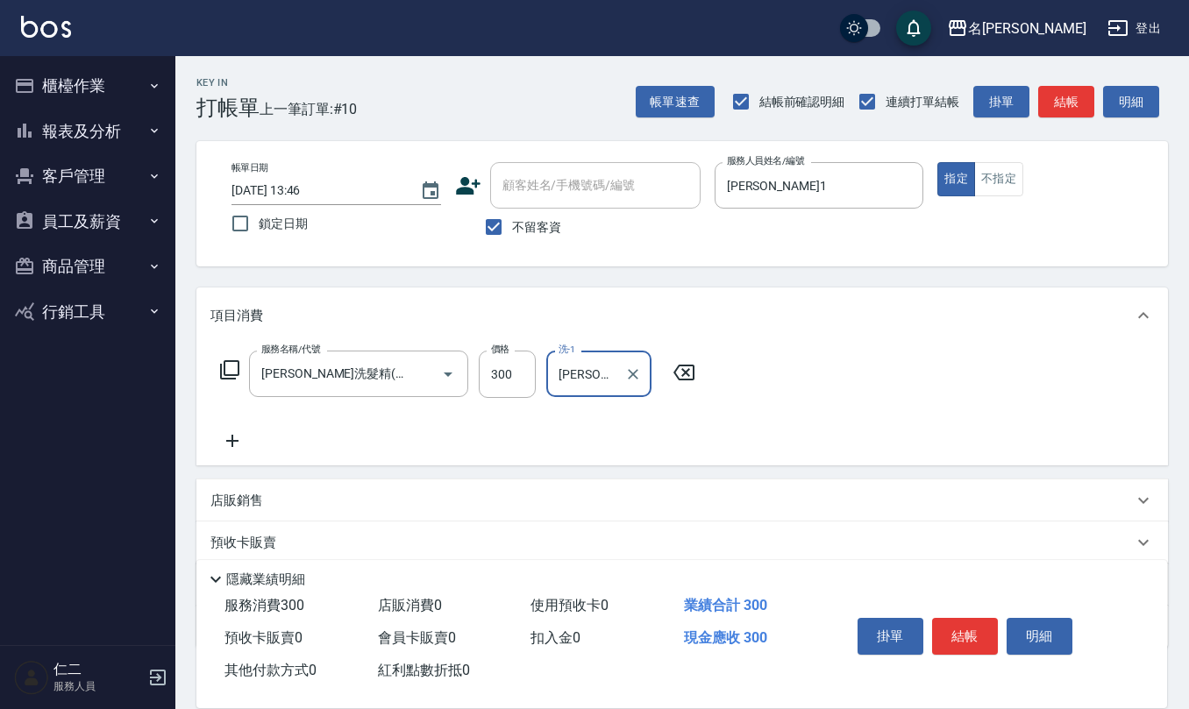
type input "[PERSON_NAME]-26"
